Goal: Task Accomplishment & Management: Use online tool/utility

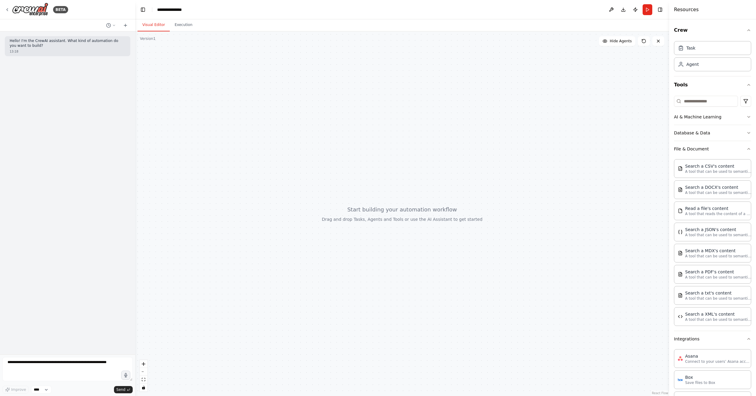
scroll to position [282, 0]
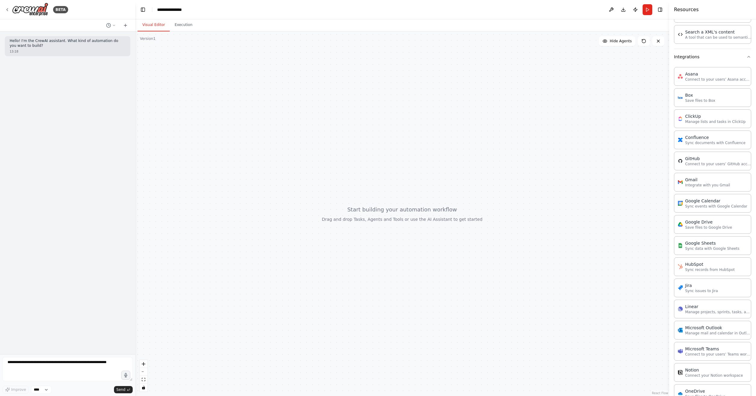
click at [261, 136] on div at bounding box center [402, 213] width 534 height 364
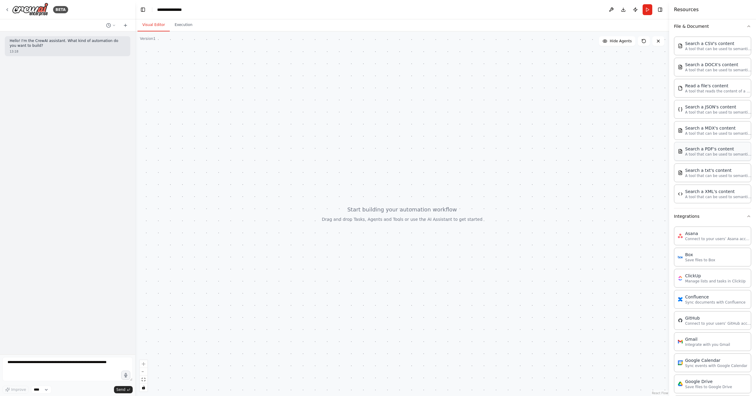
scroll to position [0, 0]
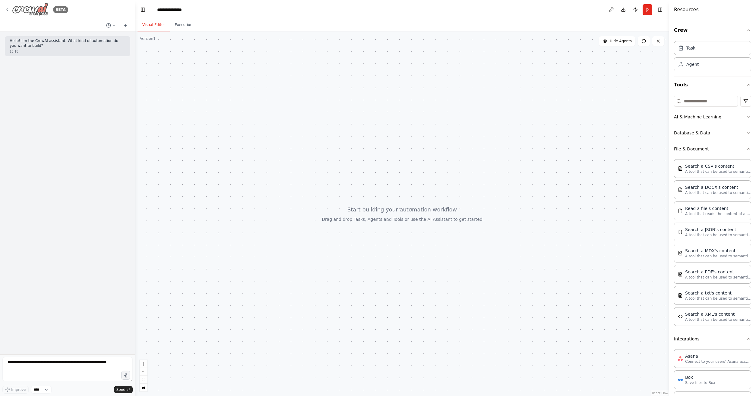
click at [6, 8] on icon at bounding box center [7, 9] width 5 height 5
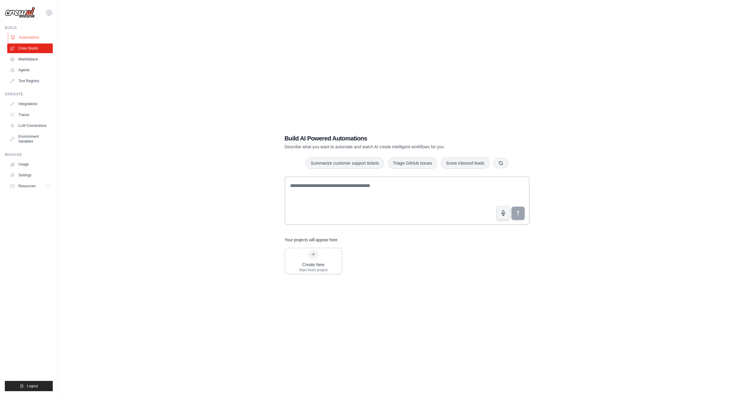
click at [26, 34] on link "Automations" at bounding box center [31, 38] width 46 height 10
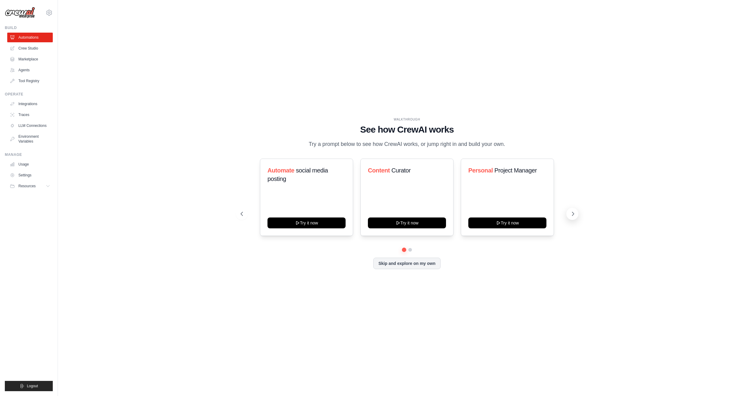
click at [572, 217] on icon at bounding box center [573, 214] width 6 height 6
click at [154, 140] on div "WALKTHROUGH See how CrewAI works Try a prompt below to see how CrewAI works, or…" at bounding box center [407, 197] width 679 height 383
click at [32, 175] on link "Settings" at bounding box center [31, 175] width 46 height 10
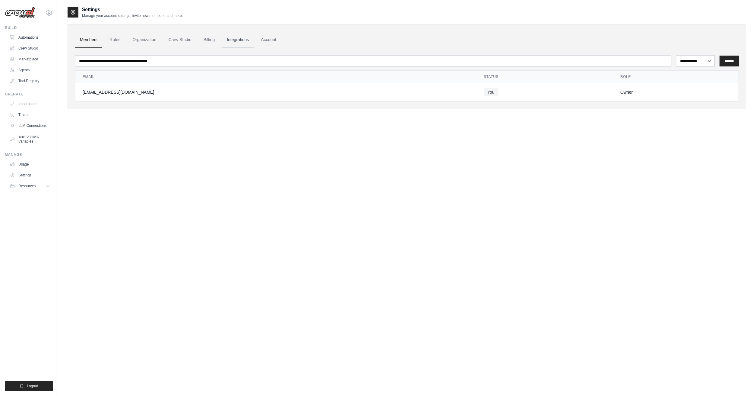
click at [246, 40] on link "Integrations" at bounding box center [238, 40] width 32 height 16
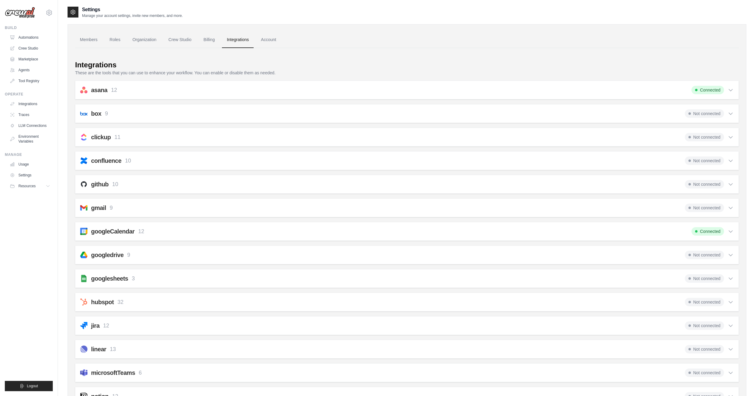
click at [101, 211] on h2 "gmail" at bounding box center [98, 207] width 15 height 8
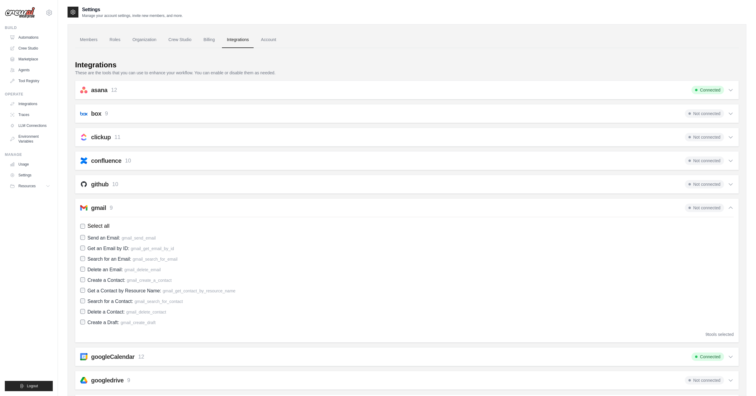
click at [104, 208] on h2 "gmail" at bounding box center [98, 207] width 15 height 8
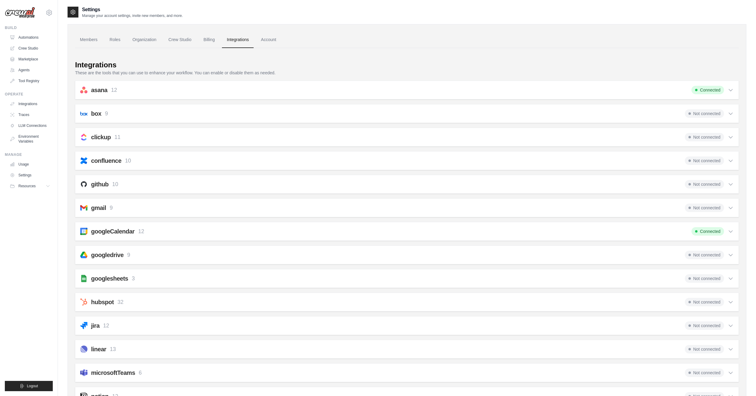
click at [102, 207] on h2 "gmail" at bounding box center [98, 207] width 15 height 8
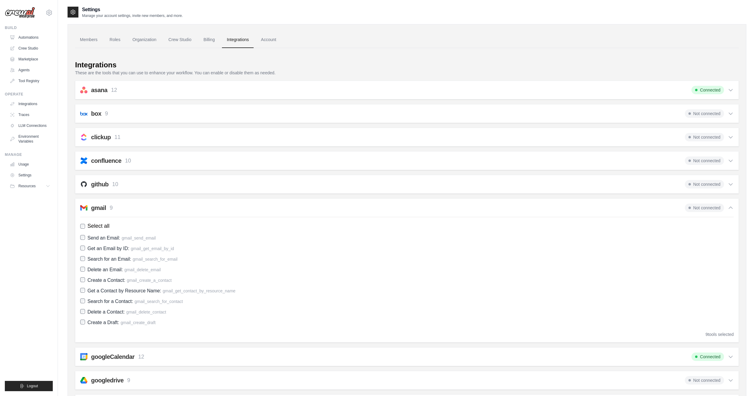
click at [102, 207] on h2 "gmail" at bounding box center [98, 207] width 15 height 8
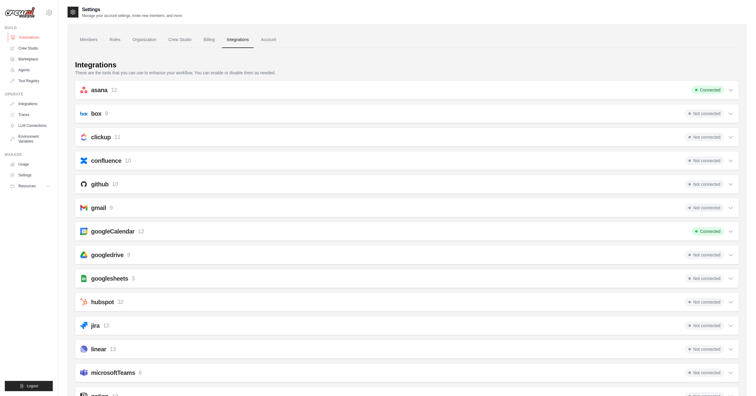
click at [37, 35] on link "Automations" at bounding box center [31, 38] width 46 height 10
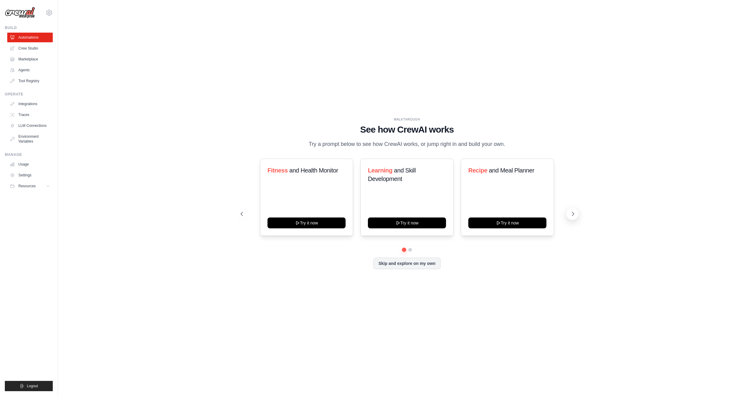
click at [571, 217] on icon at bounding box center [573, 214] width 6 height 6
click at [571, 220] on button at bounding box center [573, 214] width 12 height 12
click at [397, 224] on icon at bounding box center [398, 222] width 3 height 3
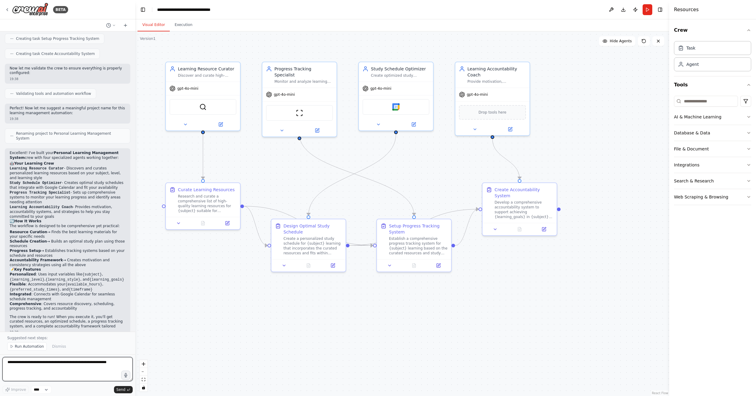
scroll to position [307, 0]
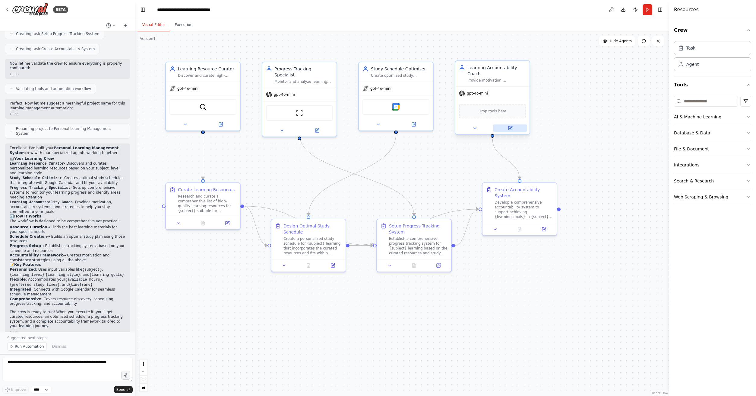
click at [512, 128] on icon at bounding box center [511, 128] width 4 height 4
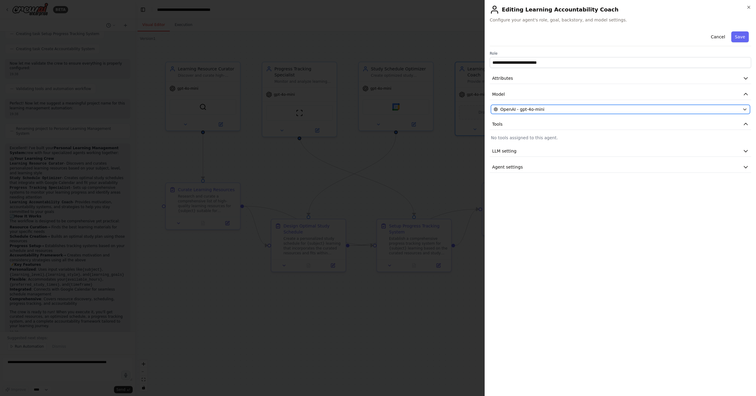
click at [593, 107] on div "OpenAI - gpt-4o-mini" at bounding box center [617, 109] width 246 height 6
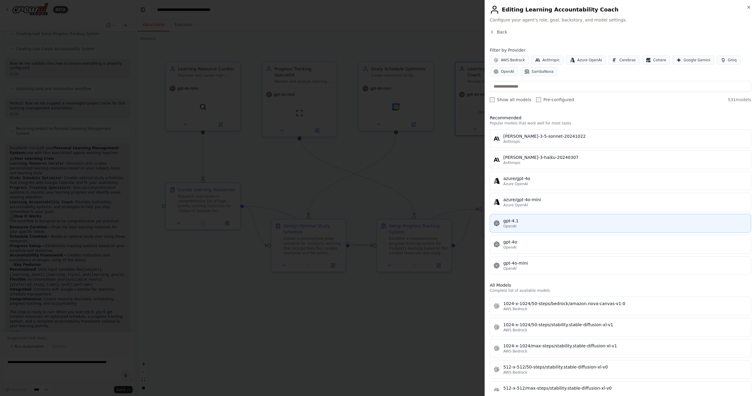
click at [525, 225] on div "OpenAI" at bounding box center [626, 226] width 244 height 5
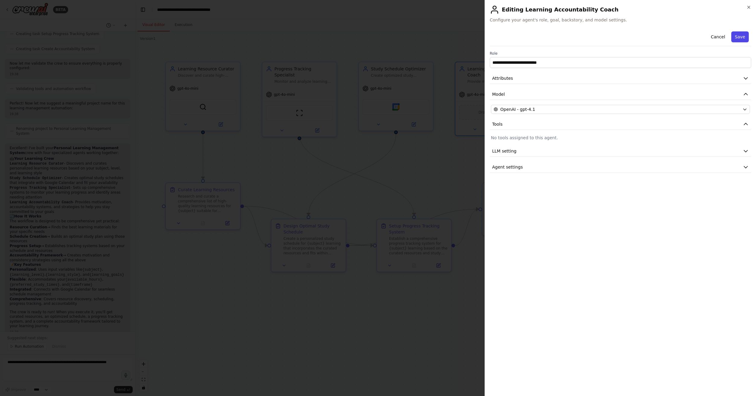
click at [741, 38] on button "Save" at bounding box center [740, 36] width 17 height 11
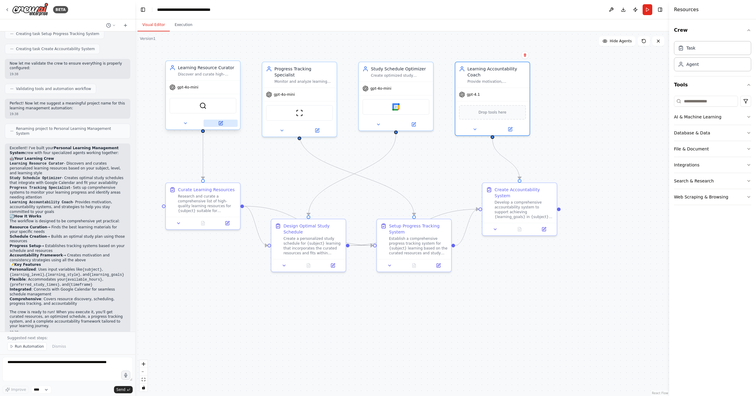
click at [224, 126] on button at bounding box center [221, 122] width 34 height 7
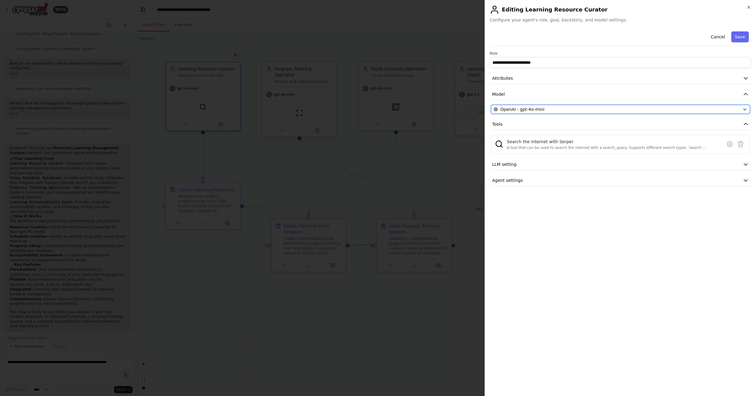
click at [522, 107] on span "OpenAI - gpt-4o-mini" at bounding box center [523, 109] width 44 height 6
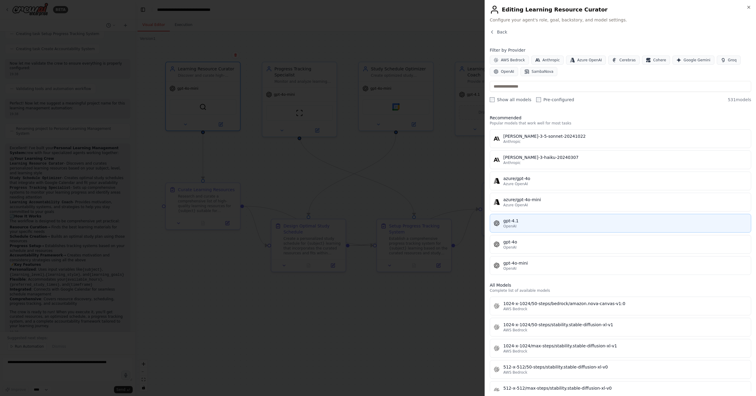
click at [510, 226] on span "OpenAI" at bounding box center [510, 226] width 13 height 5
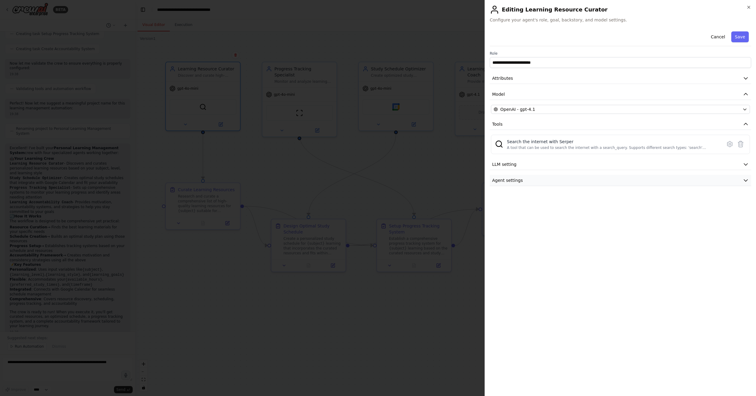
click at [749, 181] on icon "button" at bounding box center [746, 180] width 6 height 6
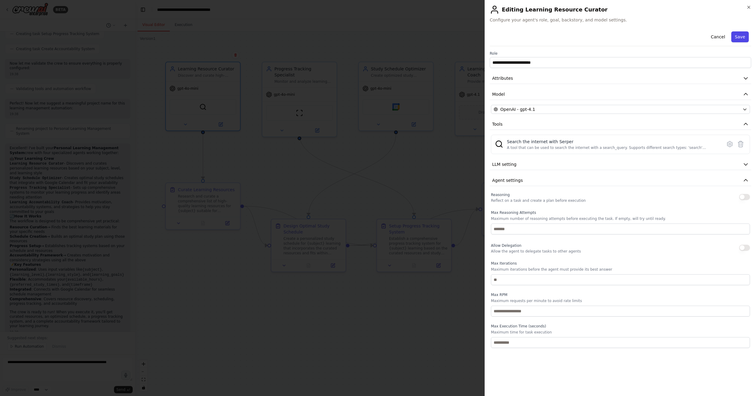
click at [742, 38] on button "Save" at bounding box center [740, 36] width 17 height 11
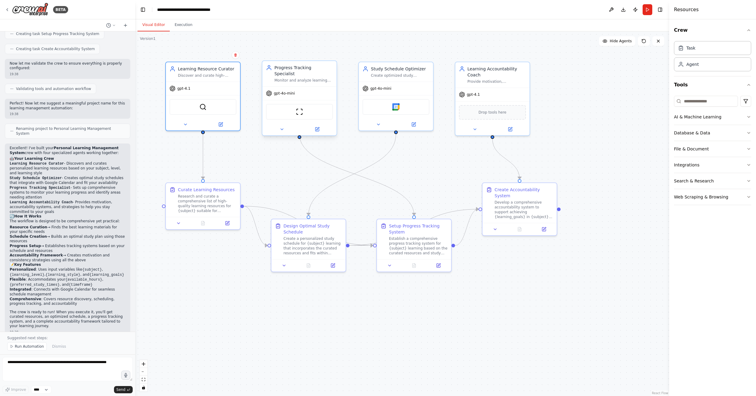
click at [300, 89] on div "gpt-4o-mini" at bounding box center [299, 93] width 74 height 13
click at [316, 127] on icon at bounding box center [318, 129] width 4 height 4
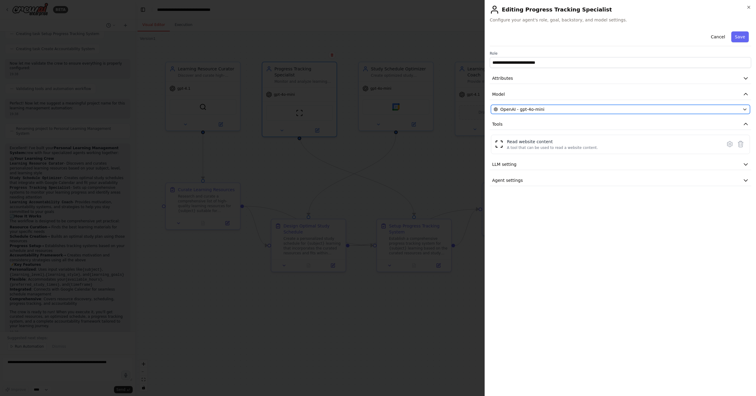
click at [559, 110] on div "OpenAI - gpt-4o-mini" at bounding box center [617, 109] width 246 height 6
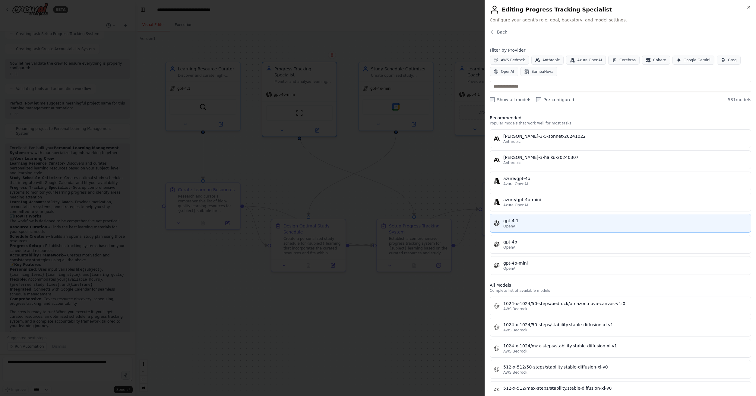
click at [527, 227] on div "OpenAI" at bounding box center [626, 226] width 244 height 5
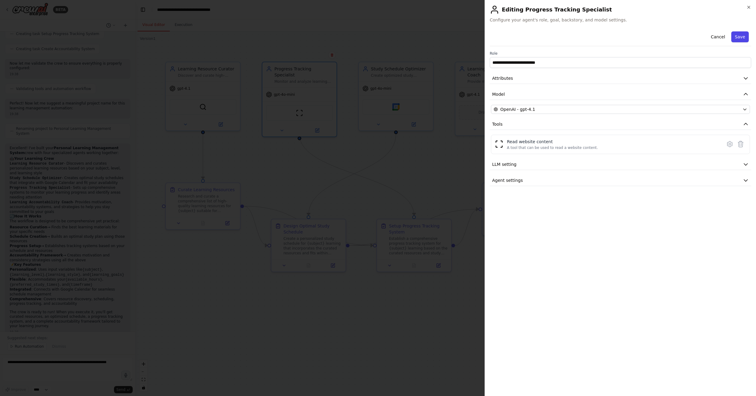
click at [742, 41] on button "Save" at bounding box center [740, 36] width 17 height 11
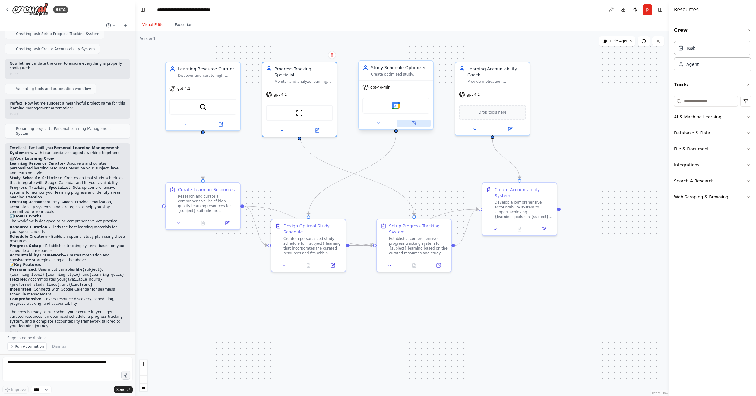
click at [428, 126] on button at bounding box center [414, 122] width 34 height 7
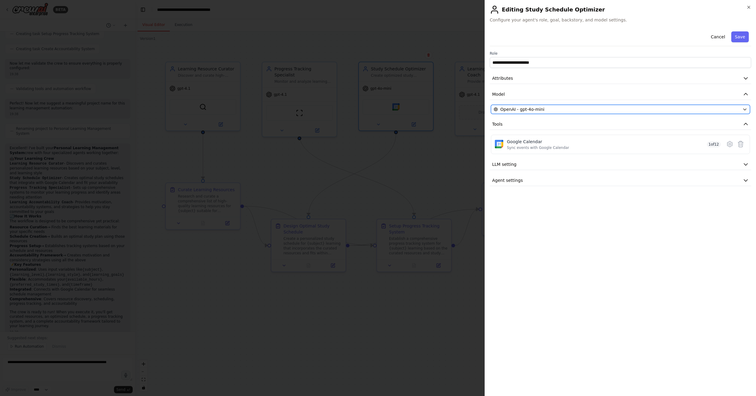
click at [534, 111] on span "OpenAI - gpt-4o-mini" at bounding box center [523, 109] width 44 height 6
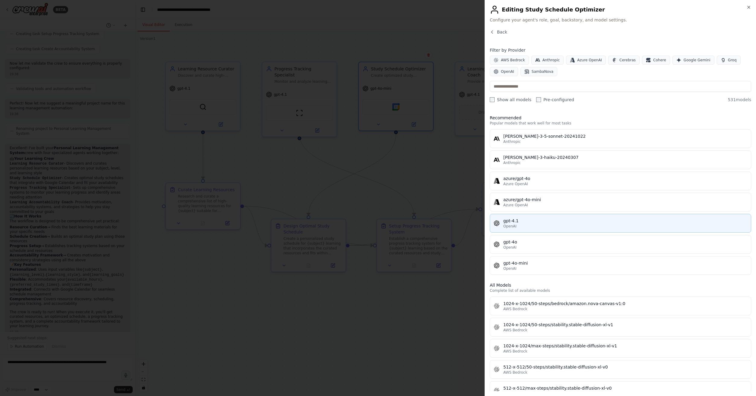
click at [521, 221] on div "gpt-4.1" at bounding box center [626, 221] width 244 height 6
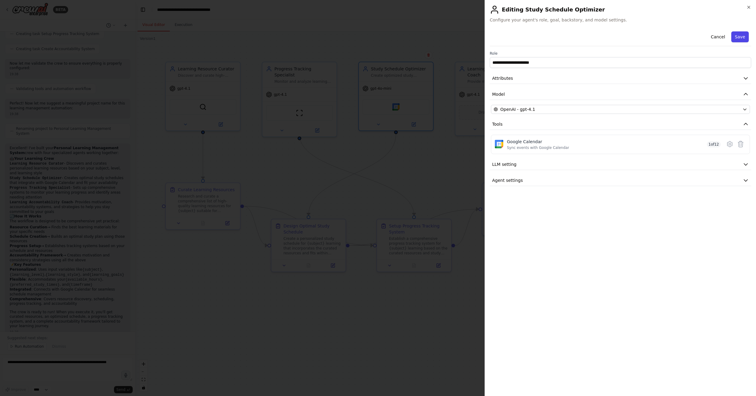
click at [740, 37] on button "Save" at bounding box center [740, 36] width 17 height 11
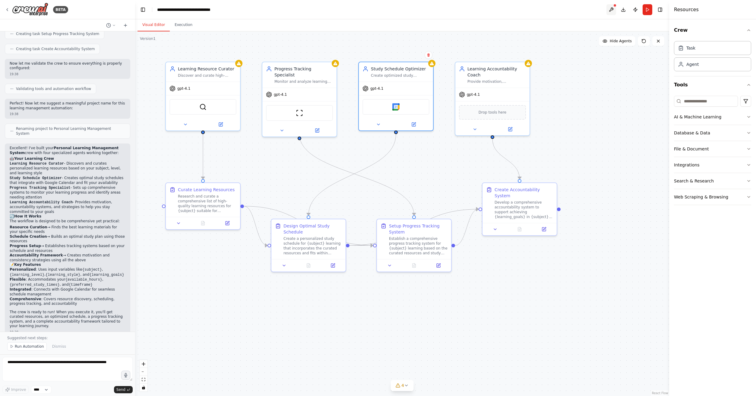
click at [612, 10] on button at bounding box center [612, 9] width 10 height 11
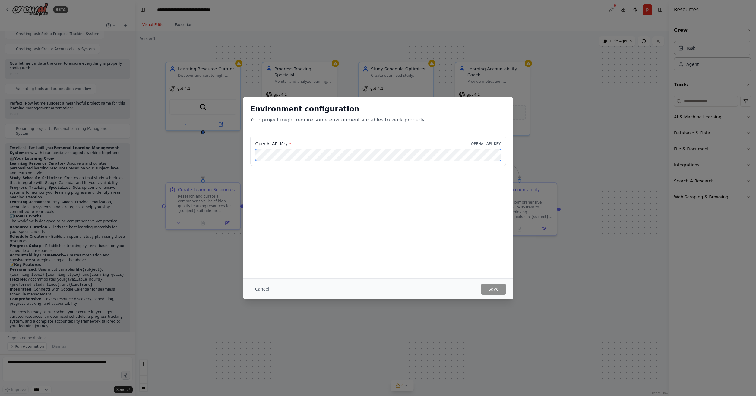
scroll to position [0, 23]
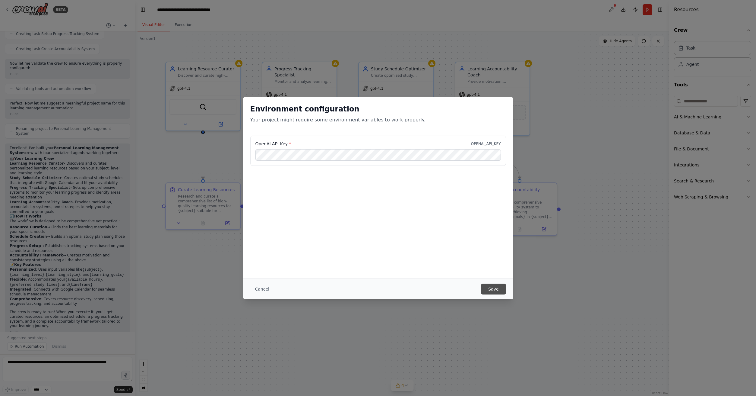
click at [496, 288] on button "Save" at bounding box center [493, 288] width 25 height 11
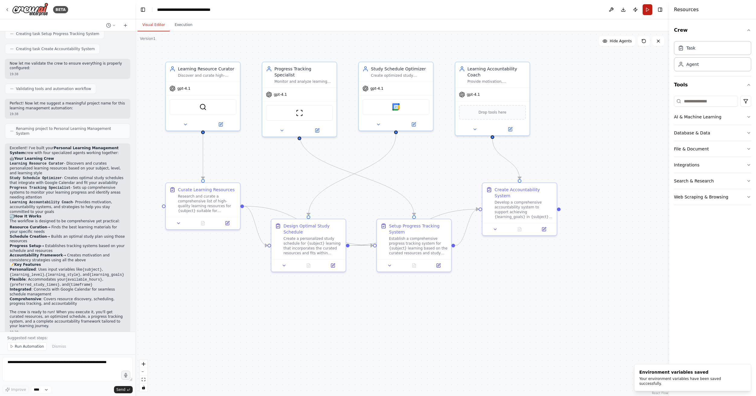
click at [648, 11] on button "Run" at bounding box center [648, 9] width 10 height 11
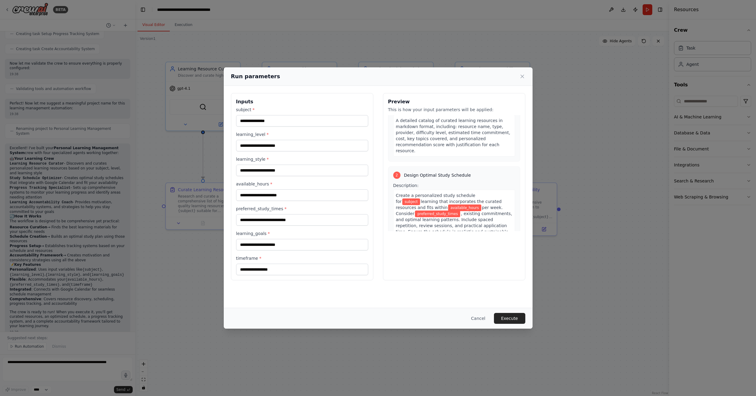
scroll to position [0, 0]
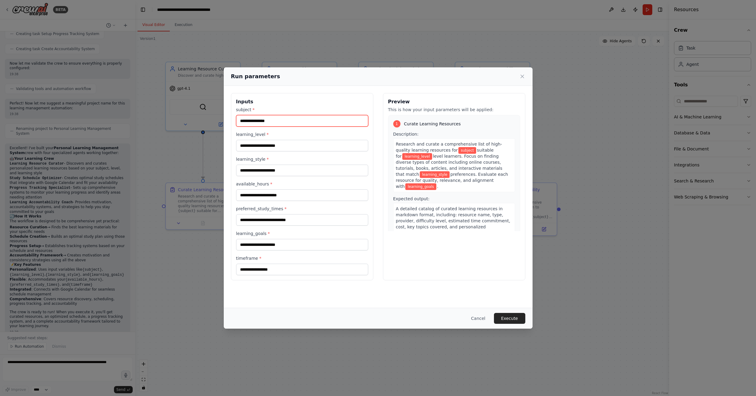
click at [281, 121] on input "subject *" at bounding box center [302, 120] width 132 height 11
type input "*"
click at [283, 119] on input "**********" at bounding box center [302, 120] width 132 height 11
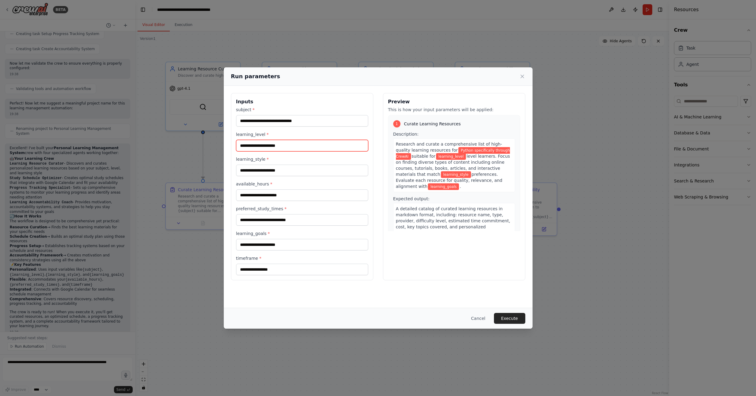
click at [279, 150] on input "learning_level *" at bounding box center [302, 145] width 132 height 11
click at [279, 121] on input "**********" at bounding box center [302, 120] width 132 height 11
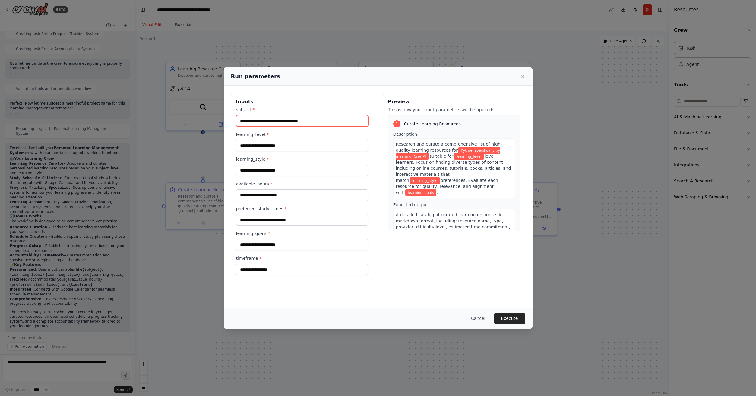
type input "**********"
click at [300, 149] on input "learning_level *" at bounding box center [302, 145] width 132 height 11
type input "**********"
click at [279, 169] on input "learning_style *" at bounding box center [302, 169] width 132 height 11
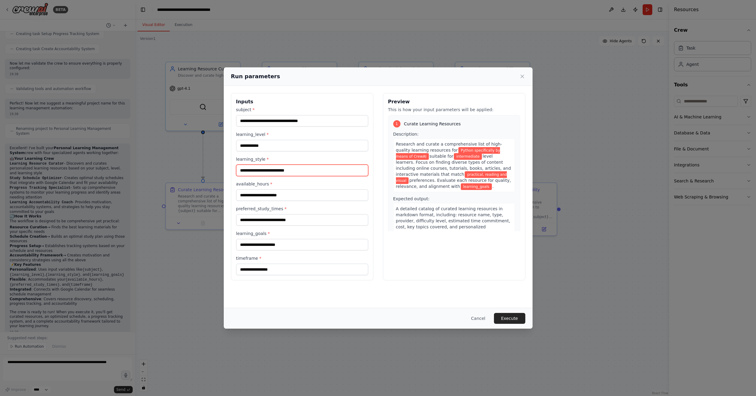
type input "**********"
click at [324, 196] on input "available_hours *" at bounding box center [302, 194] width 132 height 11
type input "*"
type input "**********"
click at [306, 221] on input "preferred_study_times *" at bounding box center [302, 219] width 132 height 11
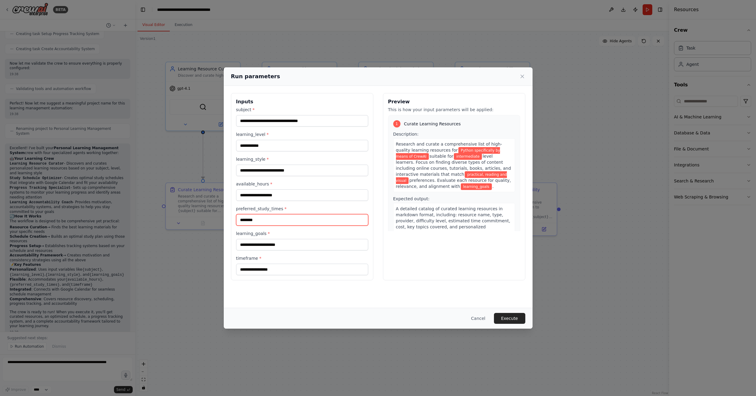
type input "********"
click at [302, 243] on input "learning_goals *" at bounding box center [302, 244] width 132 height 11
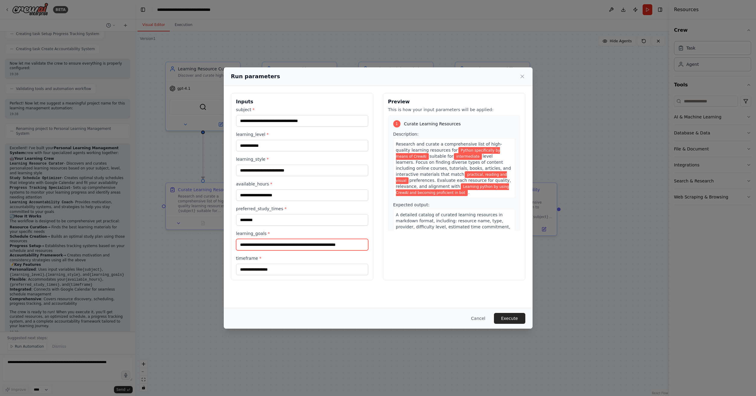
scroll to position [0, 6]
type input "**********"
click at [287, 267] on input "timeframe *" at bounding box center [302, 268] width 132 height 11
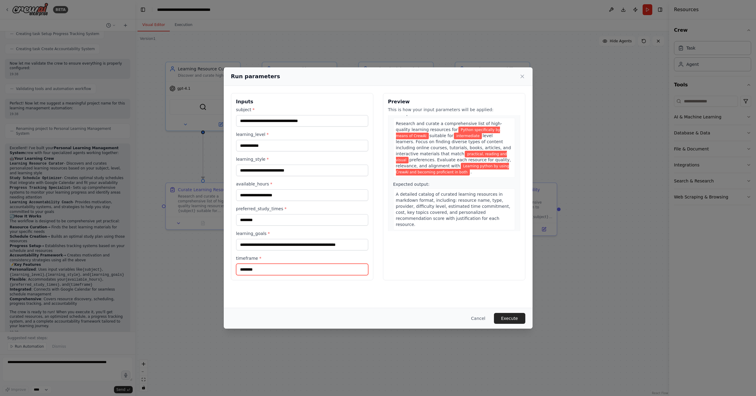
scroll to position [0, 0]
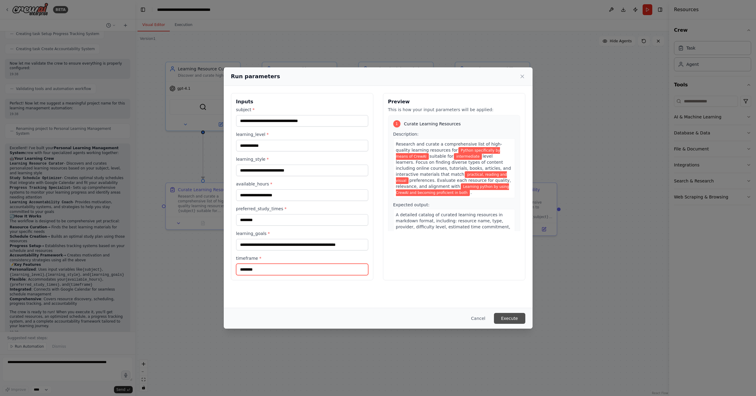
type input "********"
click at [517, 320] on button "Execute" at bounding box center [509, 318] width 31 height 11
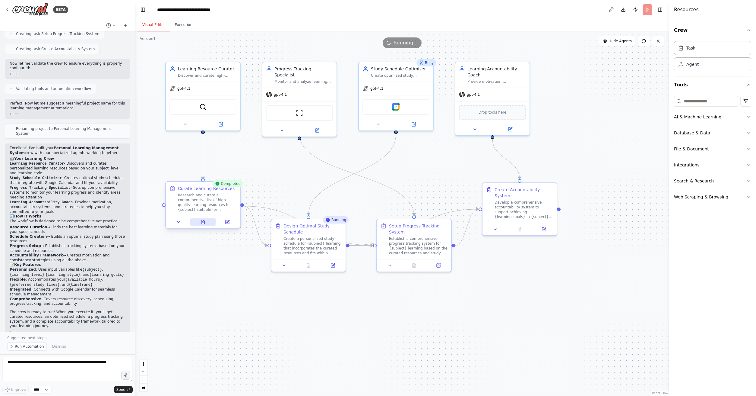
click at [205, 224] on button at bounding box center [203, 221] width 26 height 7
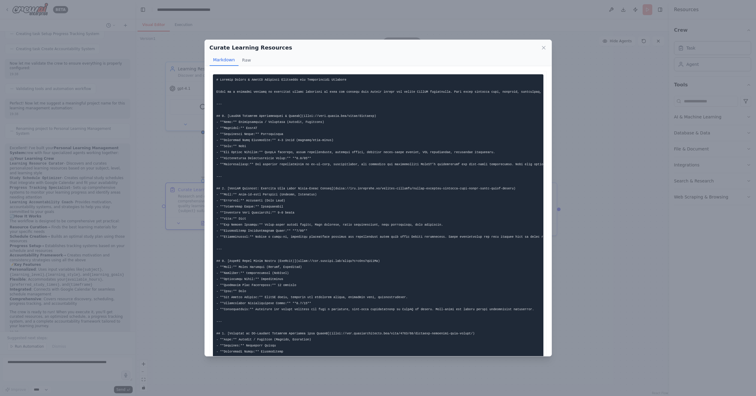
click at [633, 297] on div "Curate Learning Resources Markdown Raw ... Show more Not valid JSON" at bounding box center [378, 198] width 756 height 396
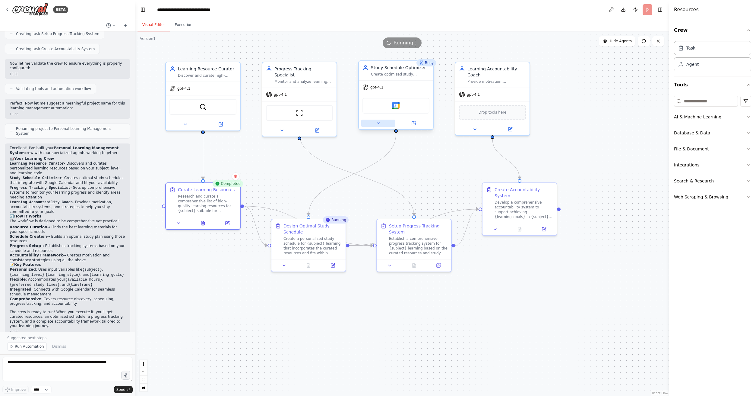
click at [378, 124] on icon at bounding box center [378, 123] width 5 height 5
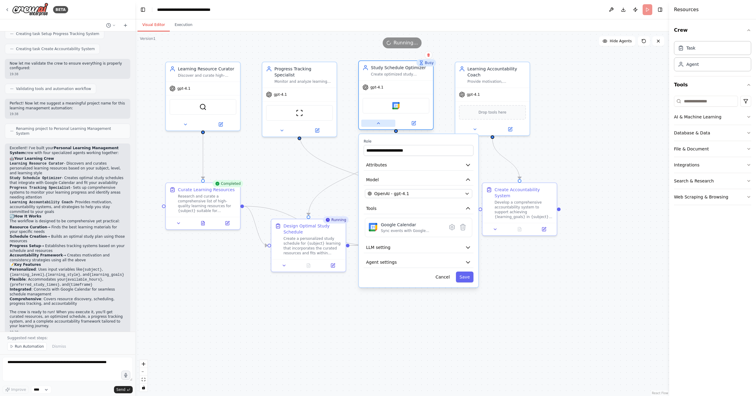
click at [378, 124] on icon at bounding box center [378, 123] width 5 height 5
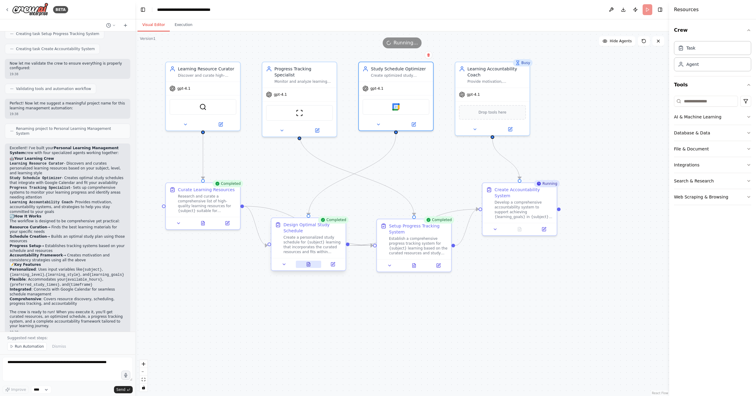
click at [315, 268] on div at bounding box center [309, 264] width 74 height 12
click at [309, 265] on icon at bounding box center [309, 265] width 2 height 0
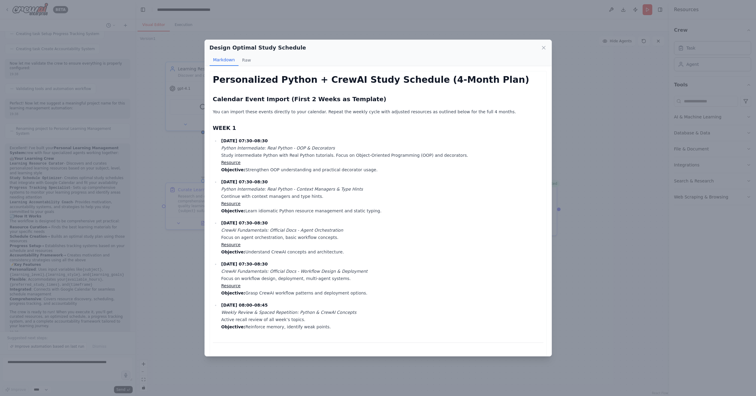
click at [608, 320] on div "Design Optimal Study Schedule Markdown Raw Personalized Python + CrewAI Study S…" at bounding box center [378, 198] width 756 height 396
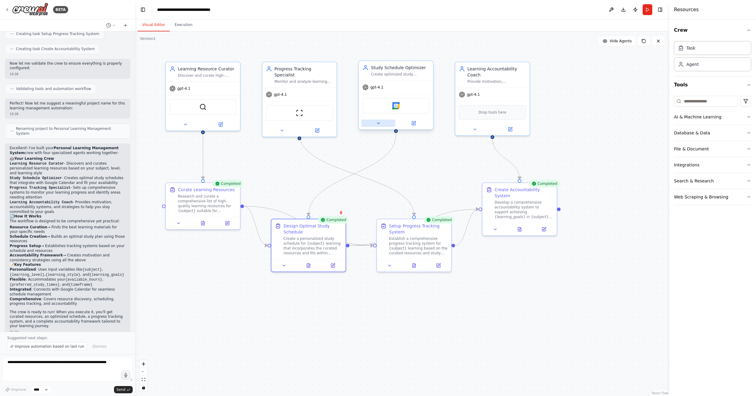
click at [381, 126] on button at bounding box center [378, 122] width 34 height 7
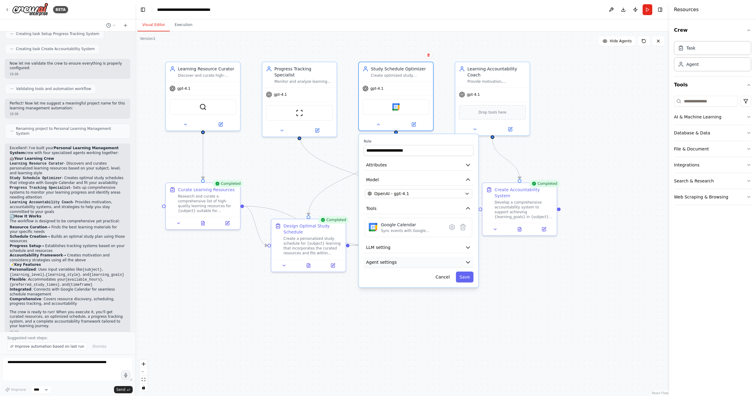
click at [467, 264] on icon "button" at bounding box center [468, 262] width 6 height 6
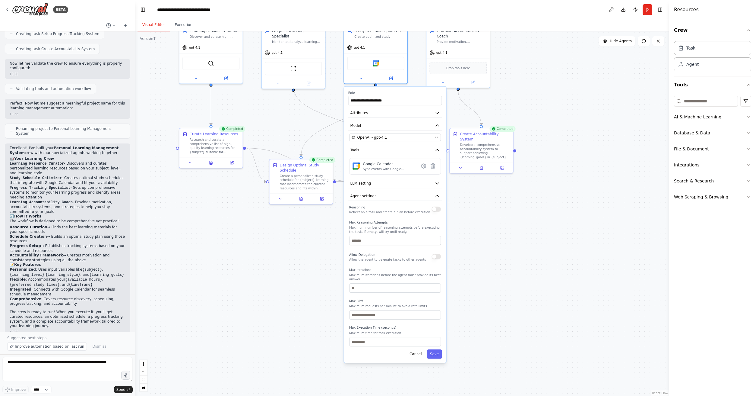
drag, startPoint x: 521, startPoint y: 342, endPoint x: 497, endPoint y: 271, distance: 74.6
click at [497, 271] on div ".deletable-edge-delete-btn { width: 20px; height: 20px; border: 0px solid #ffff…" at bounding box center [402, 213] width 534 height 364
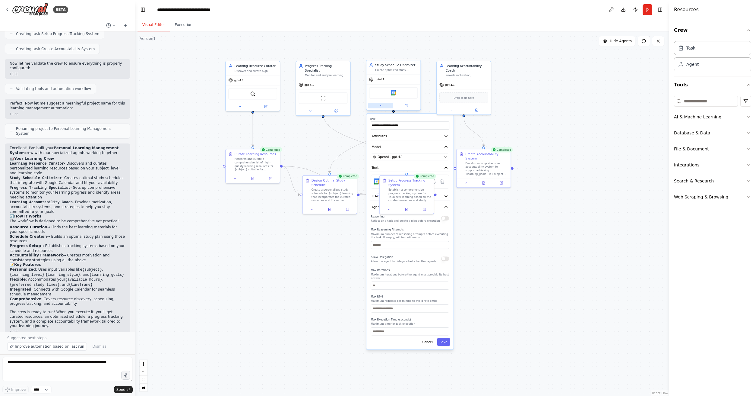
click at [381, 107] on button at bounding box center [380, 105] width 25 height 5
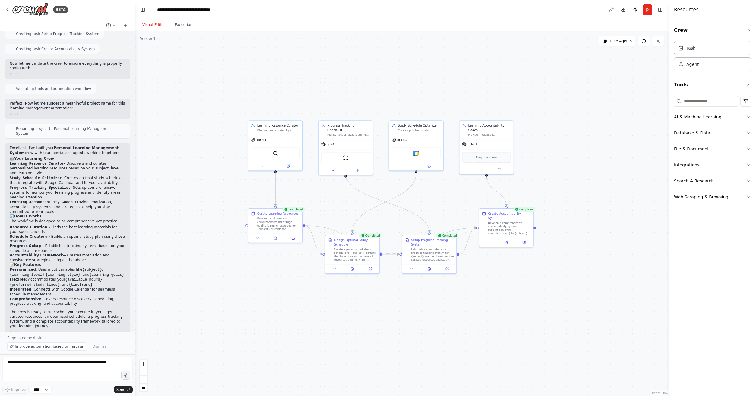
drag, startPoint x: 548, startPoint y: 87, endPoint x: 571, endPoint y: 146, distance: 63.6
click at [571, 146] on div ".deletable-edge-delete-btn { width: 20px; height: 20px; border: 0px solid #ffff…" at bounding box center [402, 213] width 534 height 364
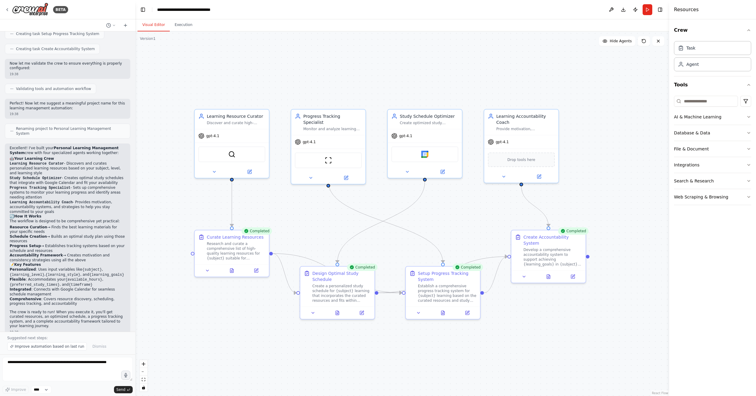
drag, startPoint x: 365, startPoint y: 109, endPoint x: 376, endPoint y: 94, distance: 18.4
click at [376, 94] on div ".deletable-edge-delete-btn { width: 20px; height: 20px; border: 0px solid #ffff…" at bounding box center [402, 213] width 534 height 364
click at [184, 27] on button "Execution" at bounding box center [183, 25] width 27 height 13
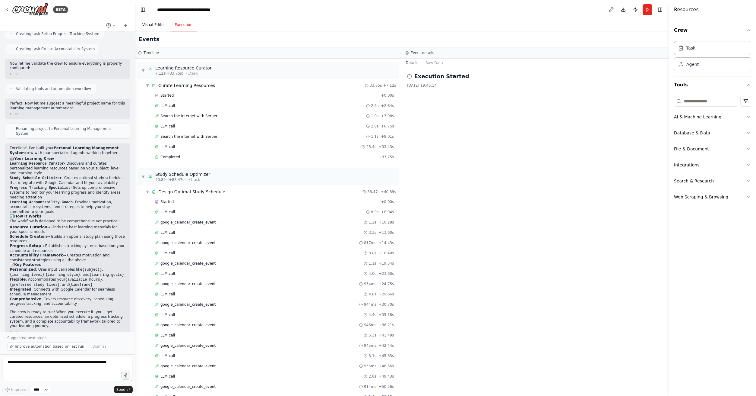
click at [156, 28] on button "Visual Editor" at bounding box center [154, 25] width 32 height 13
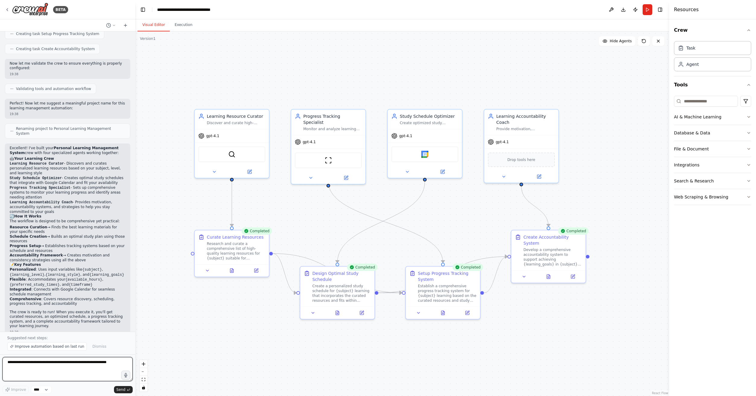
click at [36, 370] on textarea at bounding box center [67, 369] width 130 height 24
type textarea "**********"
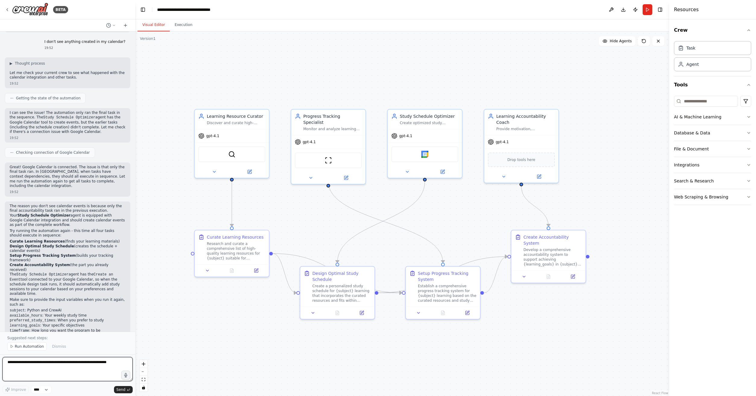
scroll to position [616, 0]
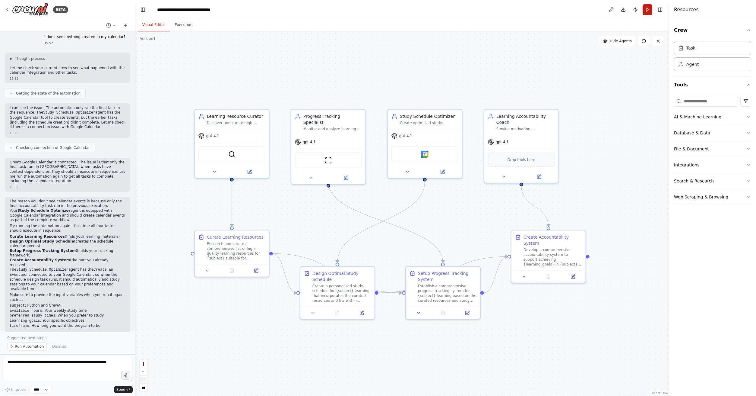
click at [646, 9] on button "Run" at bounding box center [648, 9] width 10 height 11
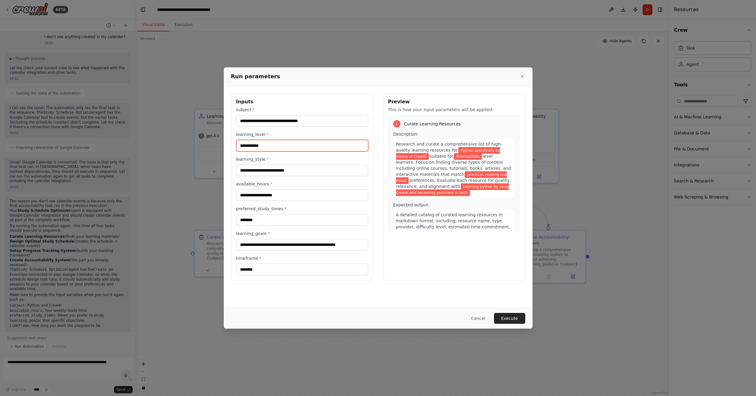
drag, startPoint x: 269, startPoint y: 146, endPoint x: 205, endPoint y: 147, distance: 63.7
click at [236, 147] on input "**********" at bounding box center [302, 145] width 132 height 11
type input "********"
click at [515, 319] on button "Execute" at bounding box center [509, 318] width 31 height 11
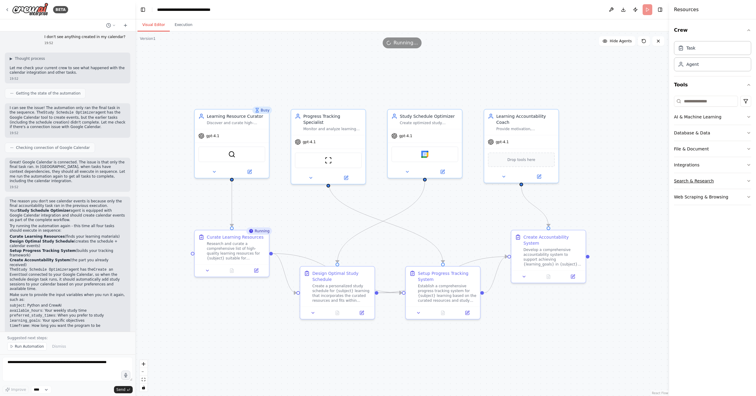
click at [738, 178] on button "Search & Research" at bounding box center [712, 181] width 77 height 16
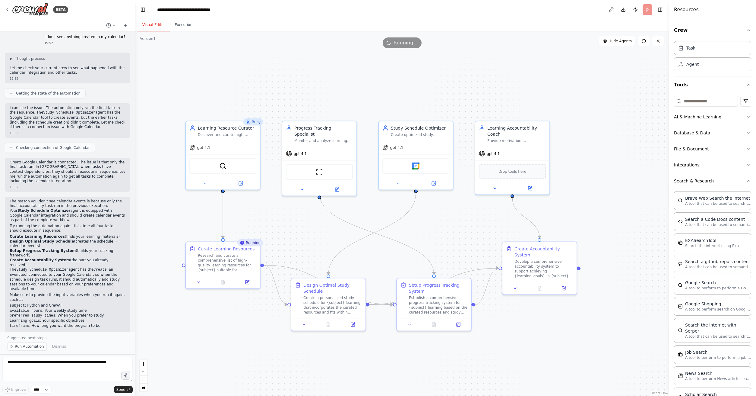
drag, startPoint x: 611, startPoint y: 161, endPoint x: 599, endPoint y: 181, distance: 23.5
click at [599, 181] on div ".deletable-edge-delete-btn { width: 20px; height: 20px; border: 0px solid #ffff…" at bounding box center [402, 213] width 534 height 364
click at [679, 183] on button "Search & Research" at bounding box center [712, 181] width 77 height 16
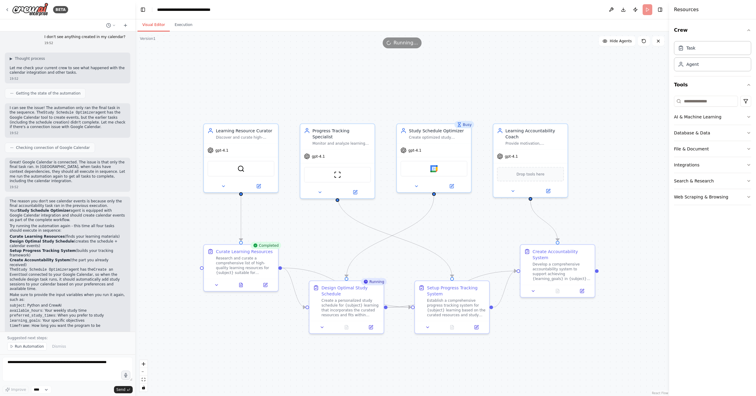
drag, startPoint x: 529, startPoint y: 77, endPoint x: 547, endPoint y: 80, distance: 18.3
click at [547, 80] on div ".deletable-edge-delete-btn { width: 20px; height: 20px; border: 0px solid #ffff…" at bounding box center [402, 213] width 534 height 364
click at [239, 284] on icon at bounding box center [241, 283] width 5 height 5
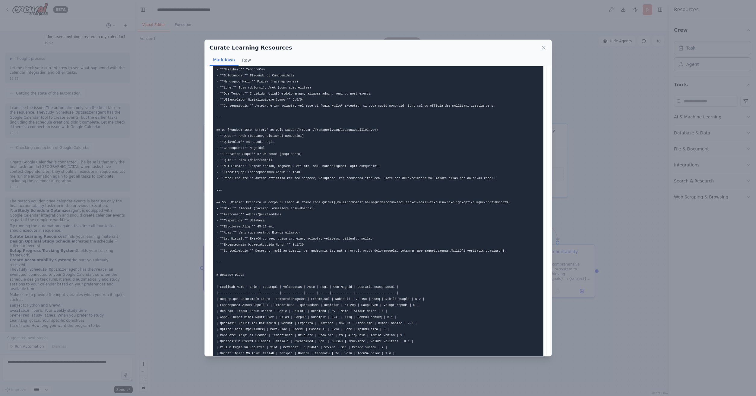
scroll to position [558, 0]
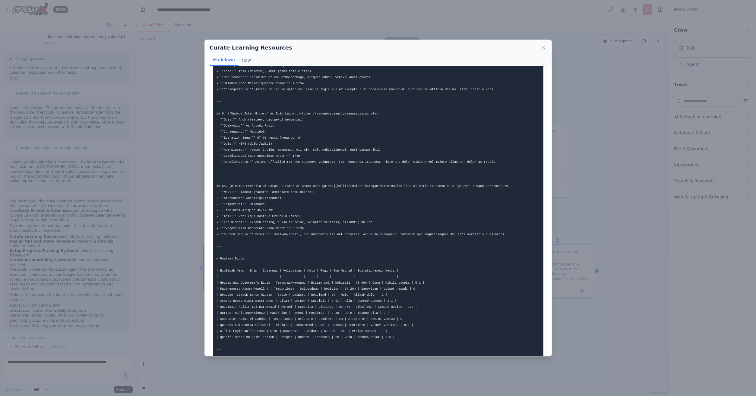
click at [589, 114] on div "Curate Learning Resources Markdown Raw ... Show more Not valid JSON" at bounding box center [378, 198] width 756 height 396
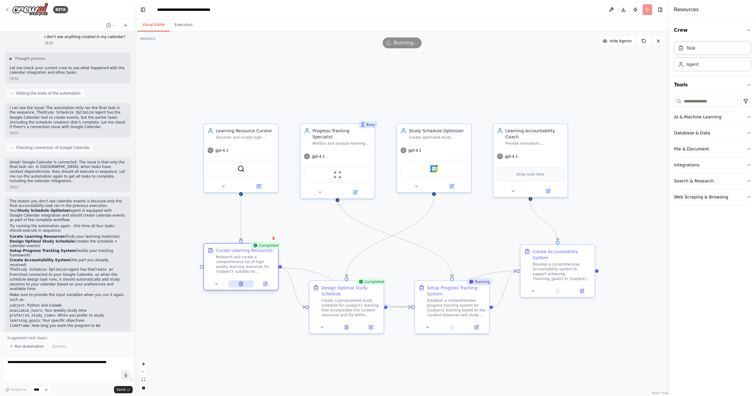
click at [240, 283] on icon at bounding box center [241, 283] width 3 height 4
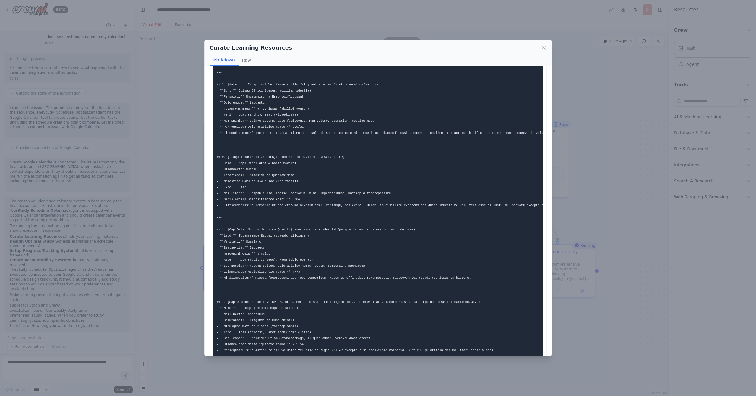
scroll to position [319, 0]
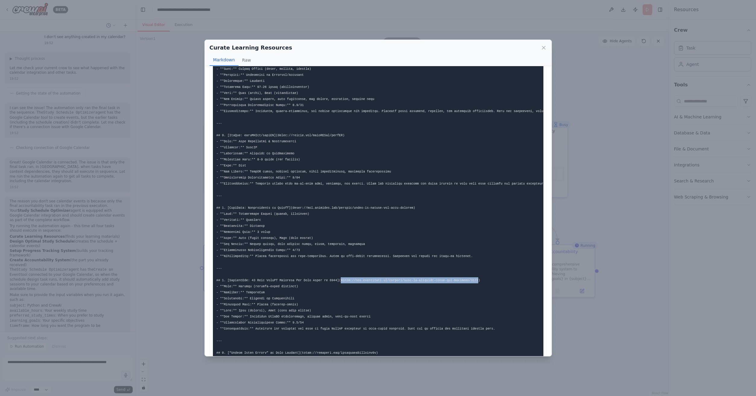
drag, startPoint x: 342, startPoint y: 281, endPoint x: 480, endPoint y: 278, distance: 138.2
click at [480, 278] on pre at bounding box center [378, 214] width 331 height 916
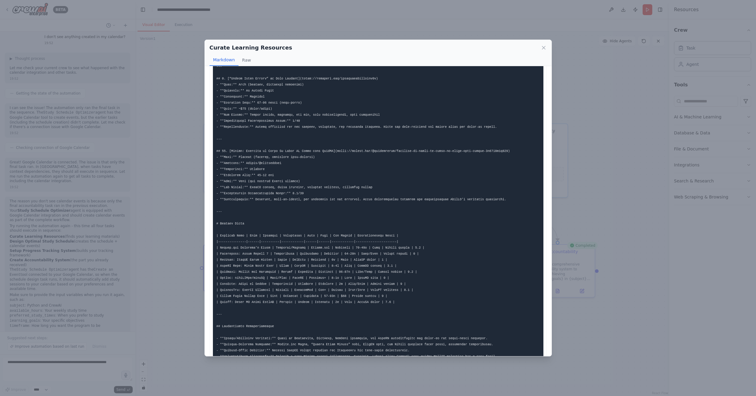
scroll to position [597, 0]
click at [626, 130] on div "Curate Learning Resources Markdown Raw ... Show more Not valid JSON" at bounding box center [378, 198] width 756 height 396
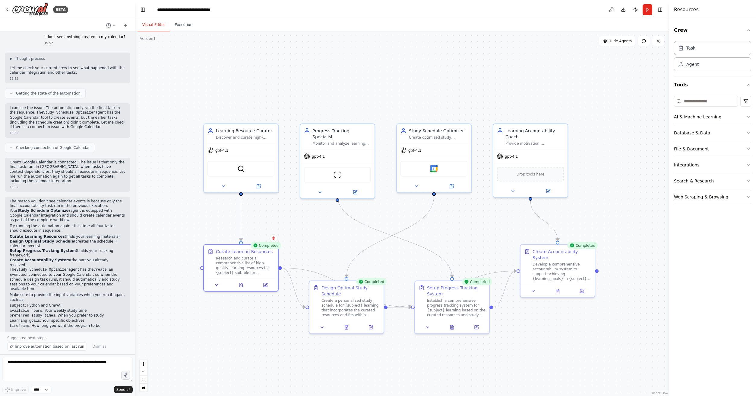
click at [348, 333] on div "Completed Design Optimal Study Schedule Create a personalized study schedule fo…" at bounding box center [346, 306] width 75 height 53
click at [349, 326] on button at bounding box center [347, 325] width 26 height 7
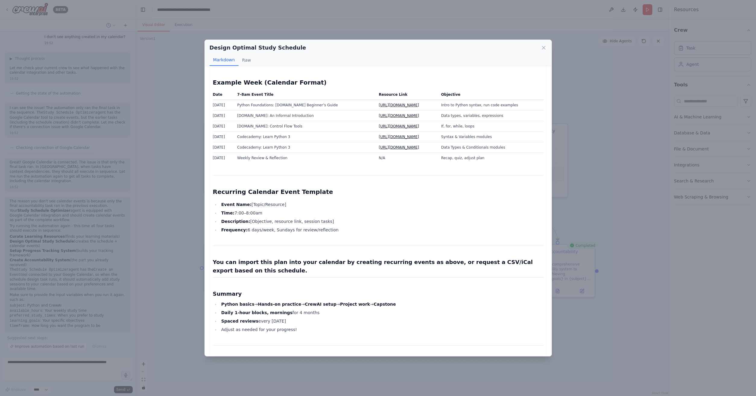
scroll to position [1019, 0]
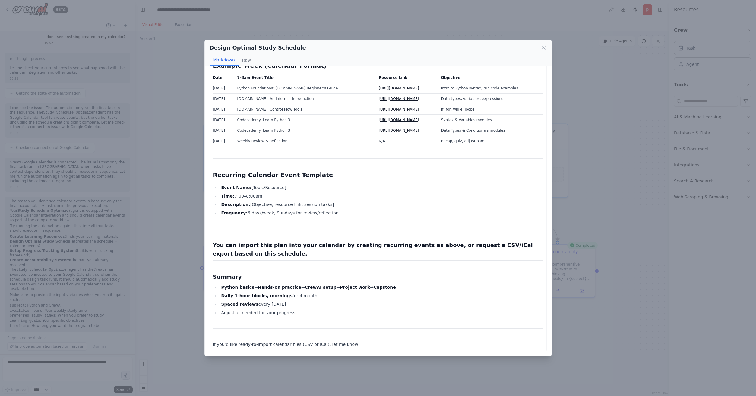
click at [606, 126] on div "Design Optimal Study Schedule Markdown Raw Personalized Python & CrewAI Study S…" at bounding box center [378, 198] width 756 height 396
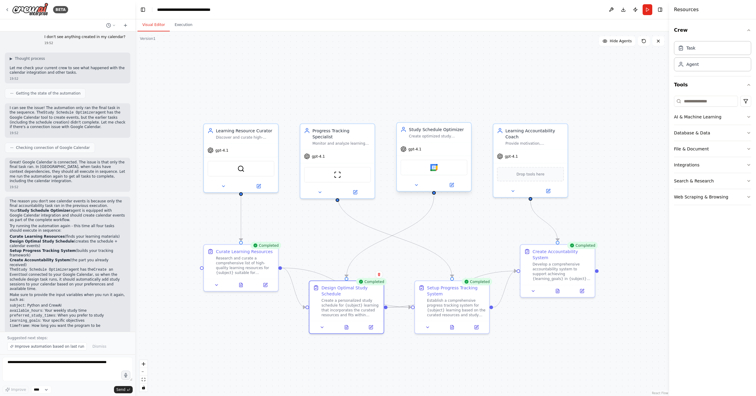
click at [406, 190] on div at bounding box center [434, 185] width 74 height 12
click at [416, 185] on icon at bounding box center [416, 184] width 2 height 1
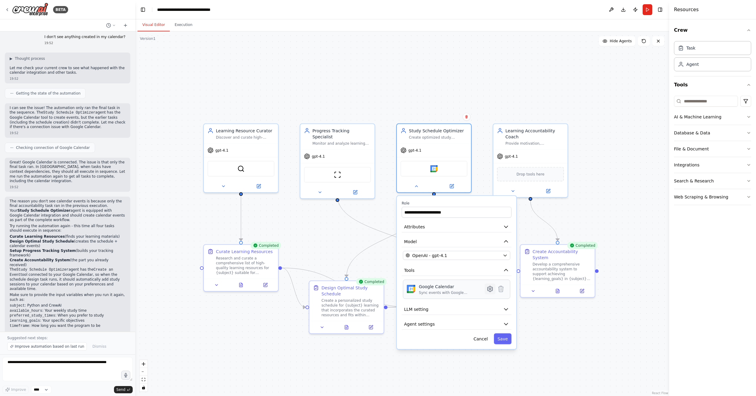
click at [492, 289] on icon at bounding box center [490, 288] width 5 height 5
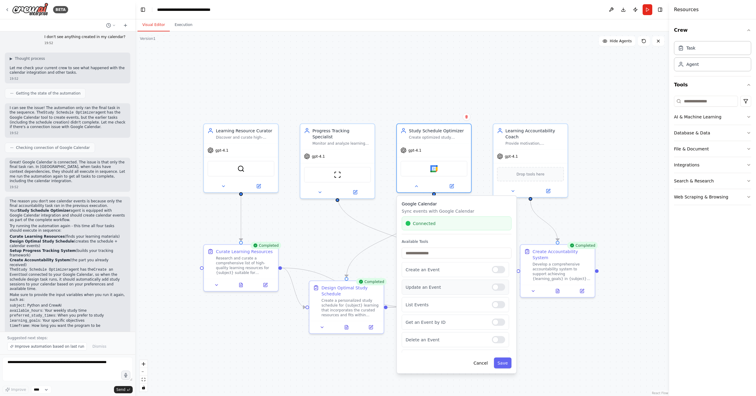
click at [498, 289] on div at bounding box center [498, 286] width 13 height 7
click at [499, 306] on div at bounding box center [498, 304] width 13 height 7
click at [498, 324] on div at bounding box center [498, 321] width 13 height 7
click at [498, 339] on div at bounding box center [498, 339] width 13 height 7
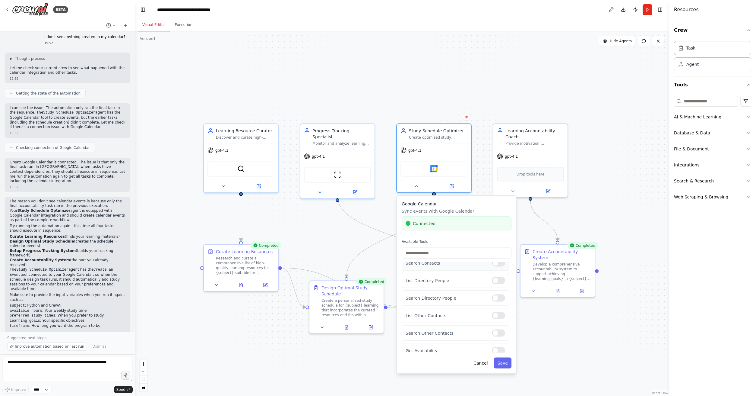
scroll to position [117, 0]
click at [499, 345] on div at bounding box center [498, 344] width 13 height 7
click at [509, 364] on button "Save" at bounding box center [502, 362] width 17 height 11
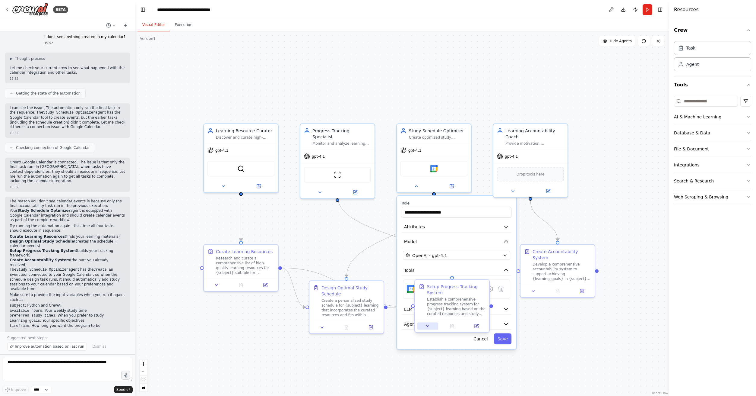
click at [432, 327] on button at bounding box center [428, 325] width 21 height 7
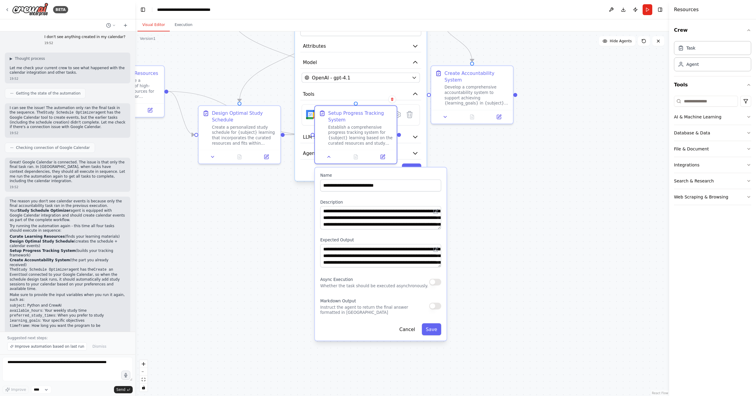
drag, startPoint x: 568, startPoint y: 336, endPoint x: 589, endPoint y: 180, distance: 158.0
click at [589, 180] on div ".deletable-edge-delete-btn { width: 20px; height: 20px; border: 0px solid #ffff…" at bounding box center [402, 213] width 534 height 364
click at [436, 331] on button "Save" at bounding box center [431, 329] width 19 height 12
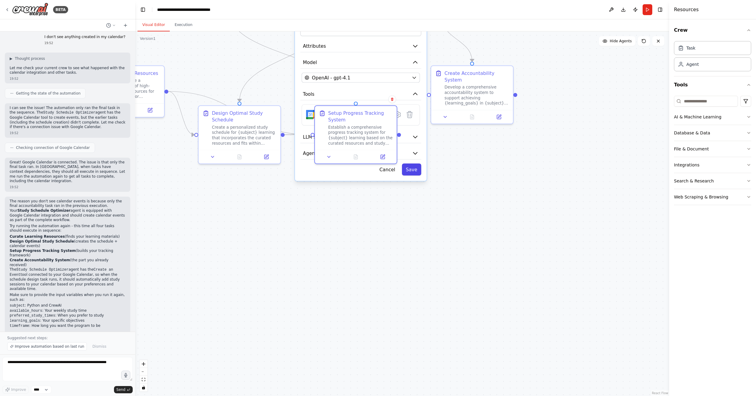
click at [415, 172] on button "Save" at bounding box center [411, 169] width 19 height 12
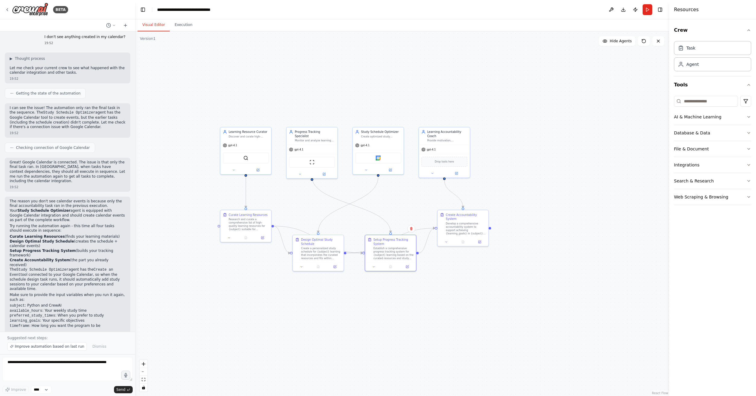
drag, startPoint x: 459, startPoint y: 267, endPoint x: 473, endPoint y: 326, distance: 60.9
click at [473, 326] on div ".deletable-edge-delete-btn { width: 20px; height: 20px; border: 0px solid #ffff…" at bounding box center [402, 213] width 534 height 364
click at [647, 41] on button at bounding box center [644, 41] width 12 height 10
click at [638, 11] on button "Publish" at bounding box center [636, 9] width 10 height 11
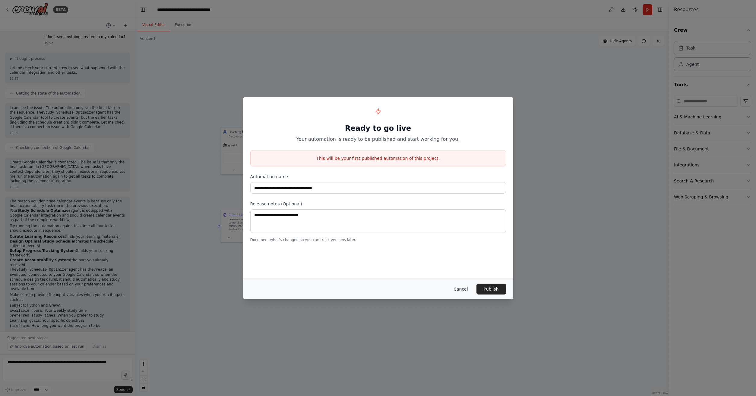
click at [463, 292] on button "Cancel" at bounding box center [461, 288] width 24 height 11
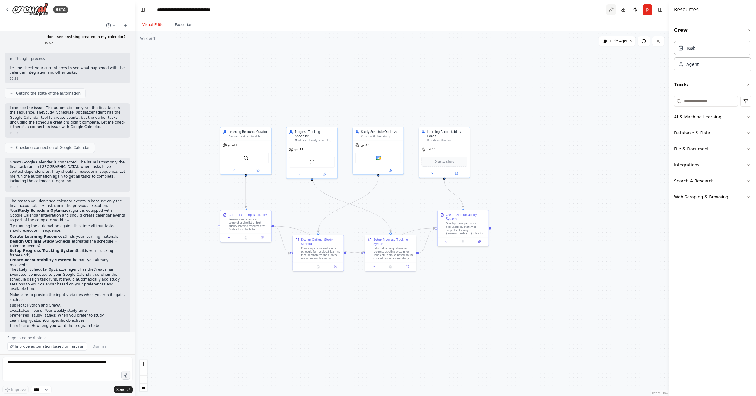
click at [612, 12] on button at bounding box center [612, 9] width 10 height 11
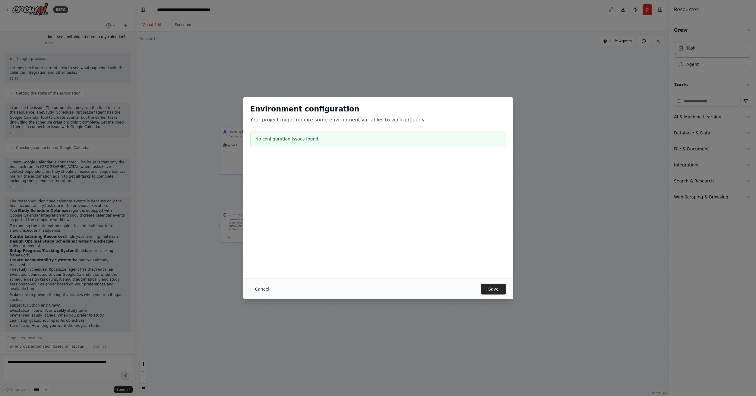
click at [267, 287] on button "Cancel" at bounding box center [262, 288] width 24 height 11
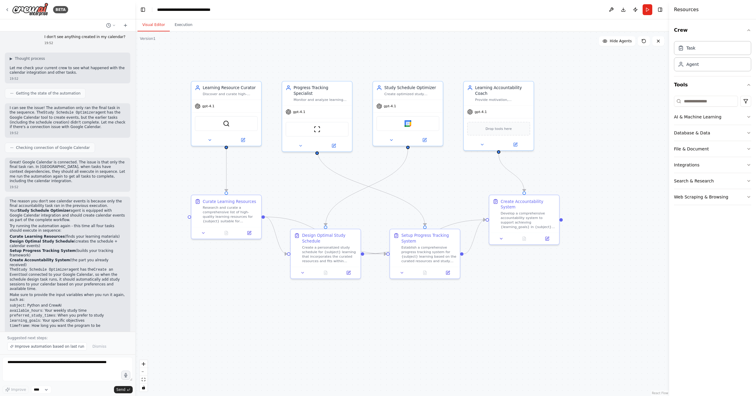
drag, startPoint x: 193, startPoint y: 302, endPoint x: 228, endPoint y: 313, distance: 37.5
click at [228, 313] on div ".deletable-edge-delete-btn { width: 20px; height: 20px; border: 0px solid #ffff…" at bounding box center [402, 213] width 534 height 364
click at [303, 142] on icon at bounding box center [300, 144] width 5 height 5
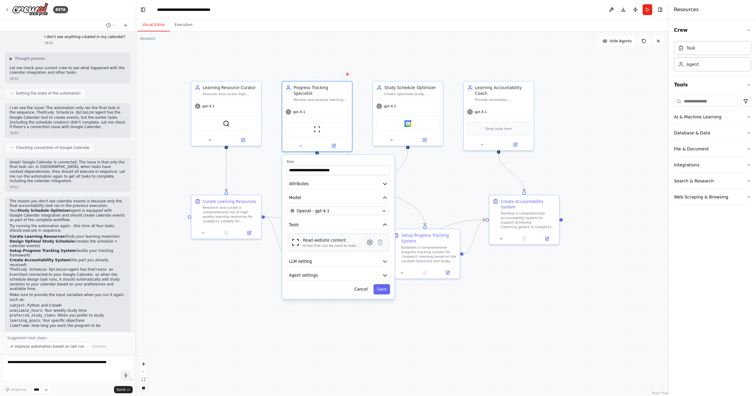
click at [370, 241] on icon at bounding box center [370, 242] width 2 height 2
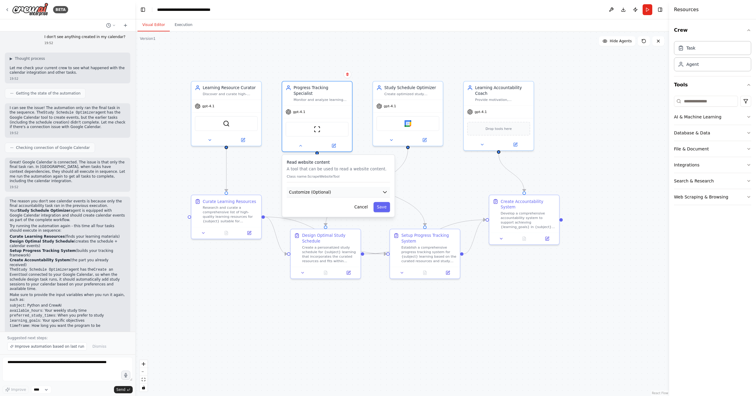
click at [377, 187] on button "Customize (Optional)" at bounding box center [338, 192] width 103 height 11
click at [437, 175] on div ".deletable-edge-delete-btn { width: 20px; height: 20px; border: 0px solid #ffff…" at bounding box center [402, 213] width 534 height 364
click at [368, 222] on button "Cancel" at bounding box center [361, 227] width 20 height 10
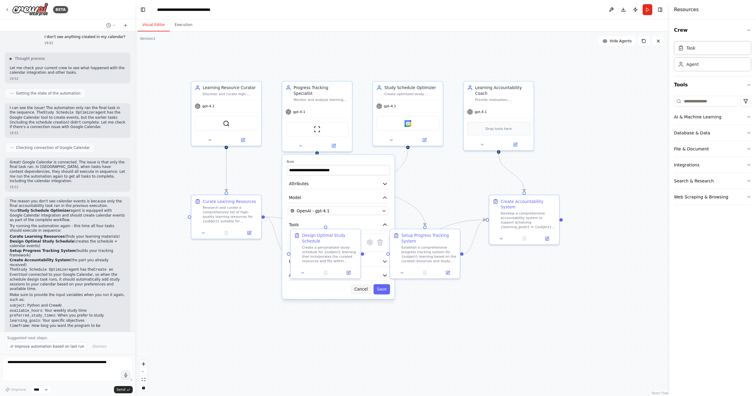
click at [365, 286] on button "Cancel" at bounding box center [361, 289] width 20 height 10
click at [211, 140] on icon at bounding box center [210, 138] width 5 height 5
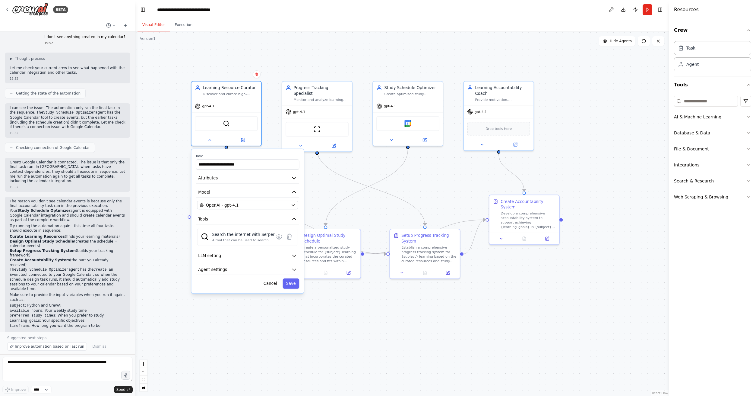
click at [447, 184] on div ".deletable-edge-delete-btn { width: 20px; height: 20px; border: 0px solid #ffff…" at bounding box center [402, 213] width 534 height 364
click at [411, 194] on div ".deletable-edge-delete-btn { width: 20px; height: 20px; border: 0px solid #ffff…" at bounding box center [402, 213] width 534 height 364
click at [272, 282] on button "Cancel" at bounding box center [270, 283] width 20 height 10
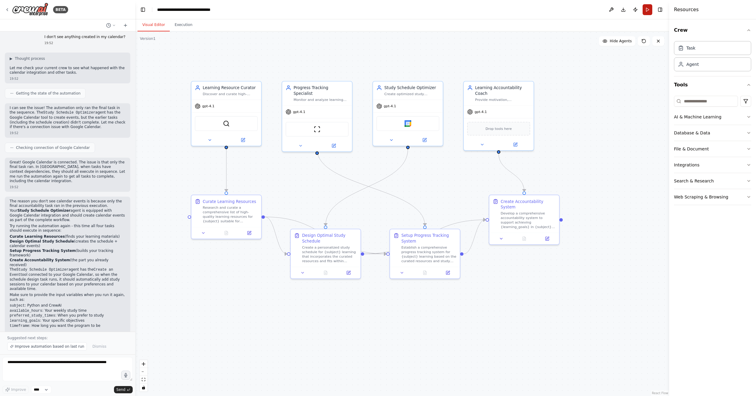
click at [649, 12] on button "Run" at bounding box center [648, 9] width 10 height 11
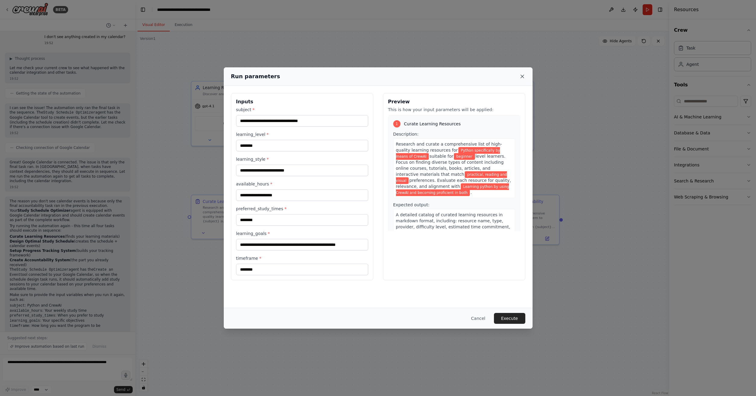
click at [523, 76] on icon at bounding box center [522, 76] width 3 height 3
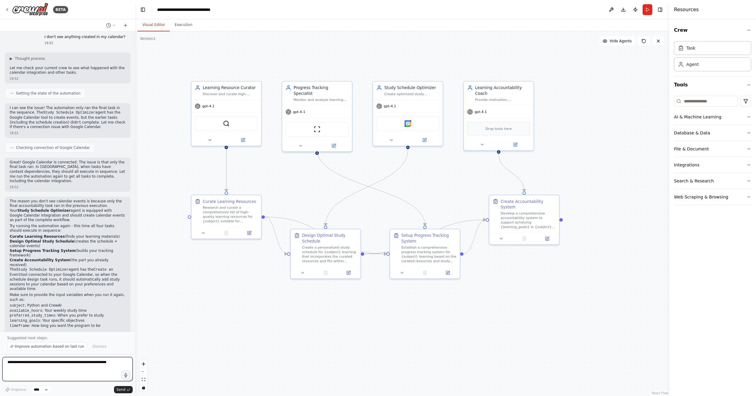
click at [37, 371] on textarea at bounding box center [67, 369] width 130 height 24
click at [98, 363] on textarea "**********" at bounding box center [67, 369] width 130 height 24
click at [66, 369] on textarea "**********" at bounding box center [67, 369] width 130 height 24
type textarea "**********"
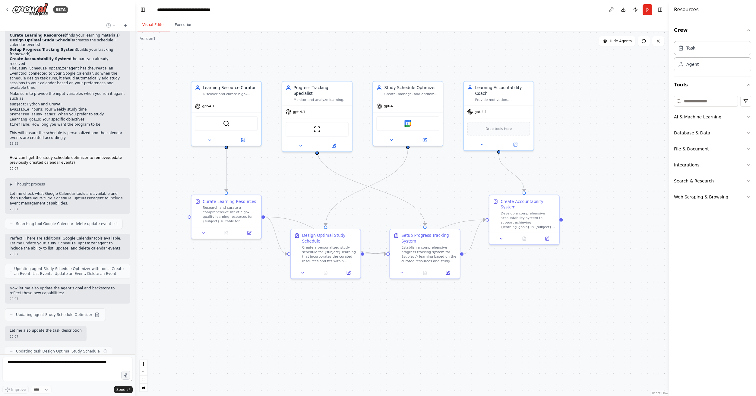
scroll to position [822, 0]
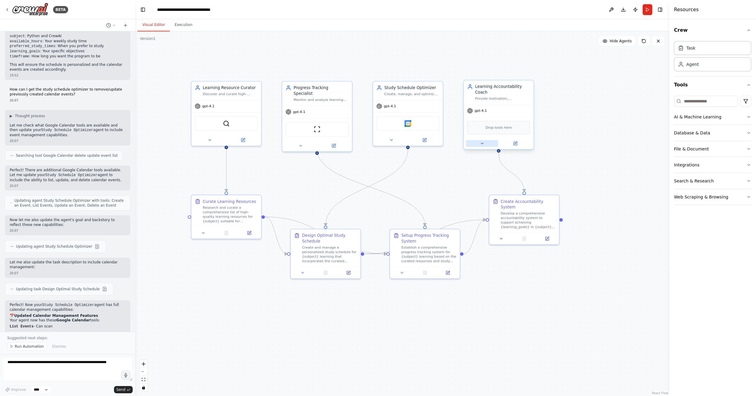
click at [480, 143] on button at bounding box center [482, 143] width 32 height 7
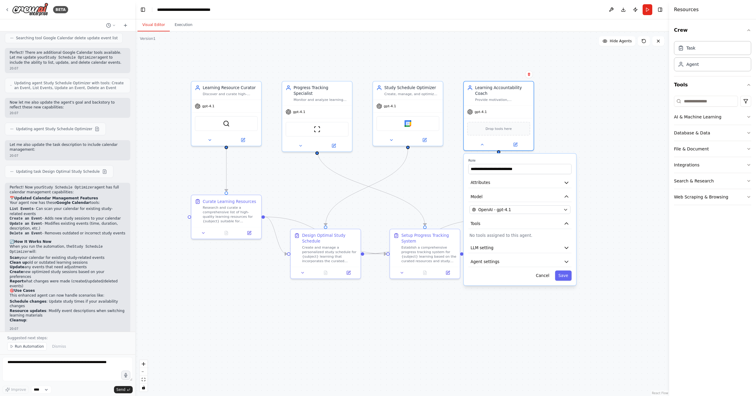
click at [509, 325] on div ".deletable-edge-delete-btn { width: 20px; height: 20px; border: 0px solid #ffff…" at bounding box center [402, 213] width 534 height 364
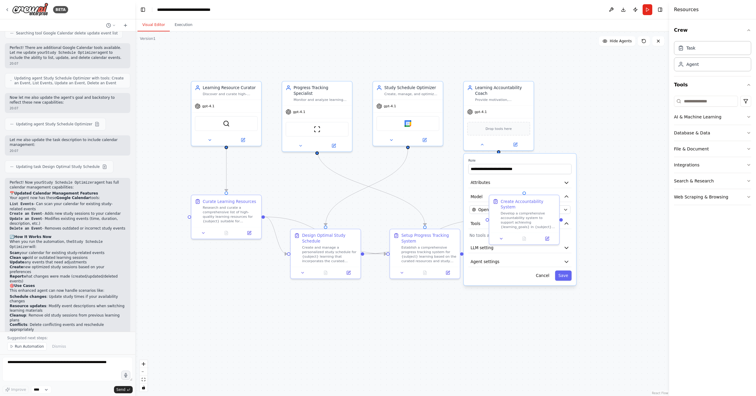
scroll to position [1012, 0]
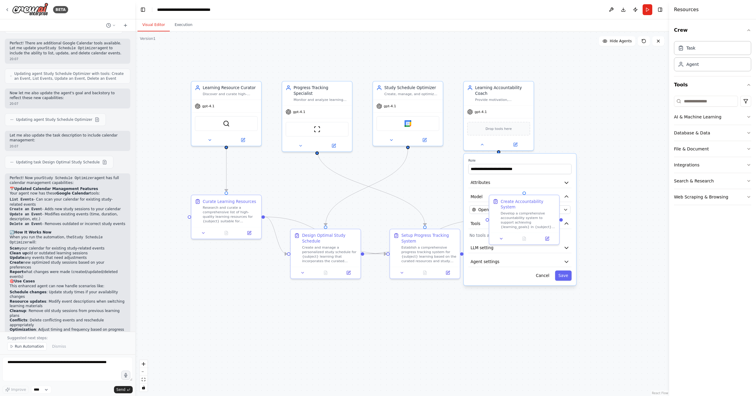
click at [590, 121] on div ".deletable-edge-delete-btn { width: 20px; height: 20px; border: 0px solid #ffff…" at bounding box center [402, 213] width 534 height 364
click at [541, 278] on button "Cancel" at bounding box center [543, 275] width 20 height 10
click at [650, 10] on button "Run" at bounding box center [648, 9] width 10 height 11
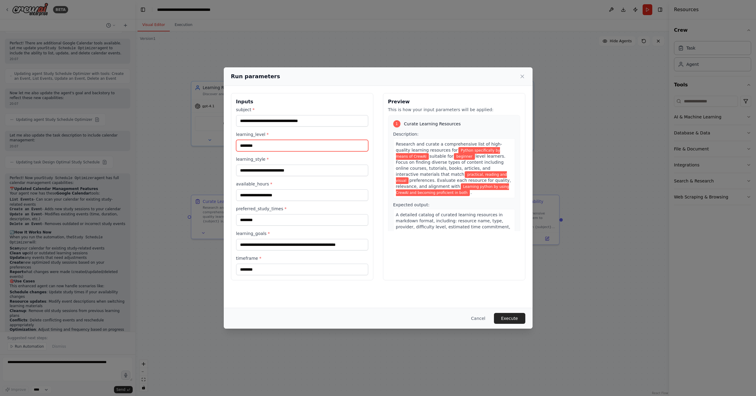
click at [277, 148] on input "********" at bounding box center [302, 145] width 132 height 11
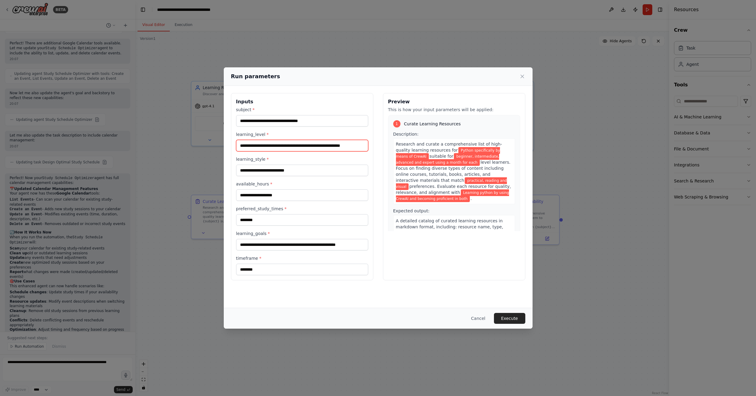
scroll to position [0, 12]
type input "**********"
drag, startPoint x: 296, startPoint y: 246, endPoint x: 383, endPoint y: 246, distance: 86.9
click at [368, 246] on input "**********" at bounding box center [302, 244] width 132 height 11
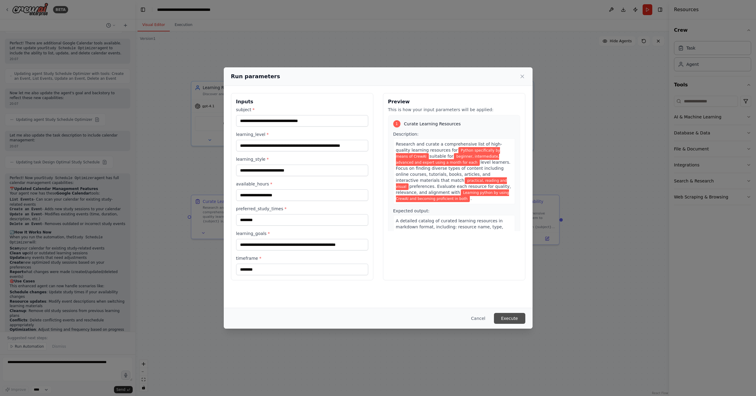
click at [522, 316] on button "Execute" at bounding box center [509, 318] width 31 height 11
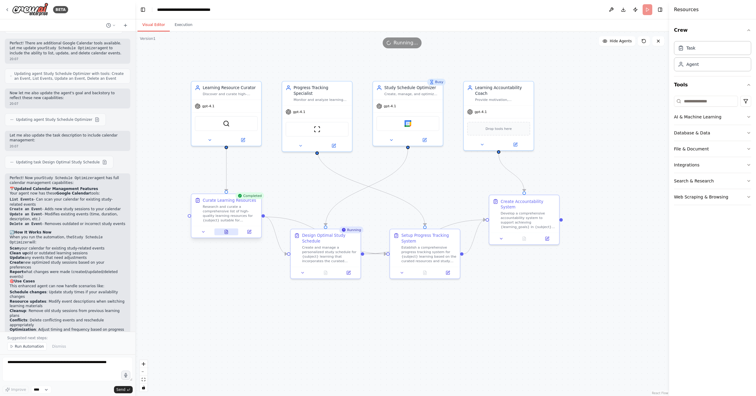
click at [227, 232] on icon at bounding box center [226, 232] width 3 height 4
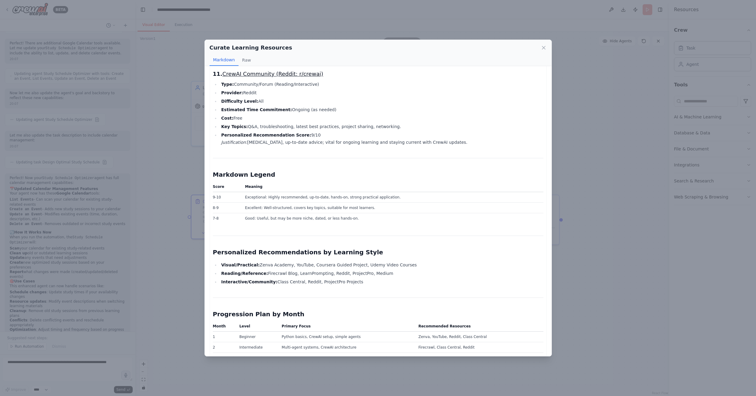
scroll to position [1210, 0]
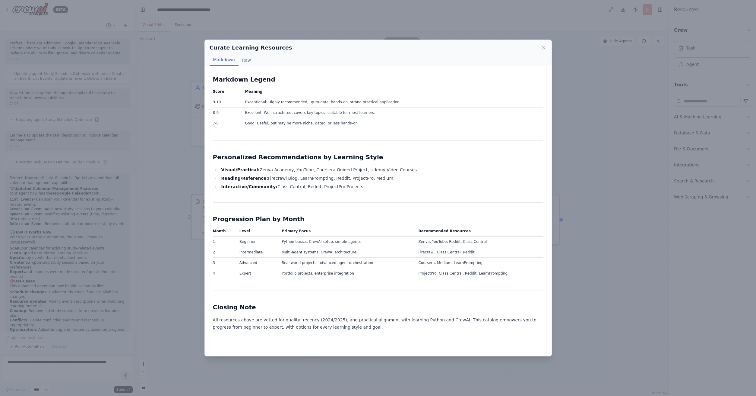
click at [602, 295] on div "Curate Learning Resources Markdown Raw Curated Python & CrewAI Learning Resourc…" at bounding box center [378, 198] width 756 height 396
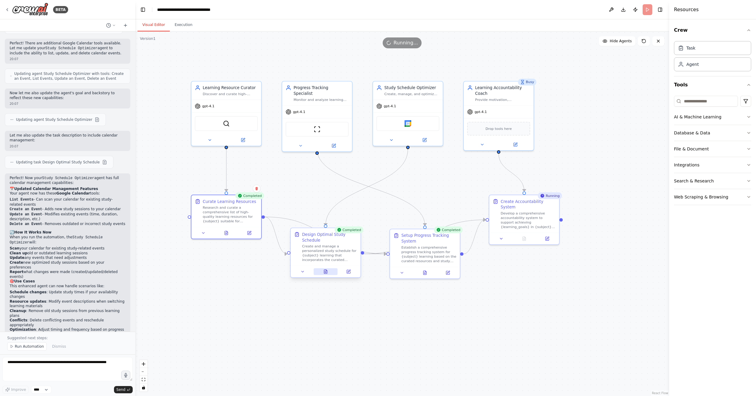
click at [328, 274] on button at bounding box center [326, 271] width 24 height 7
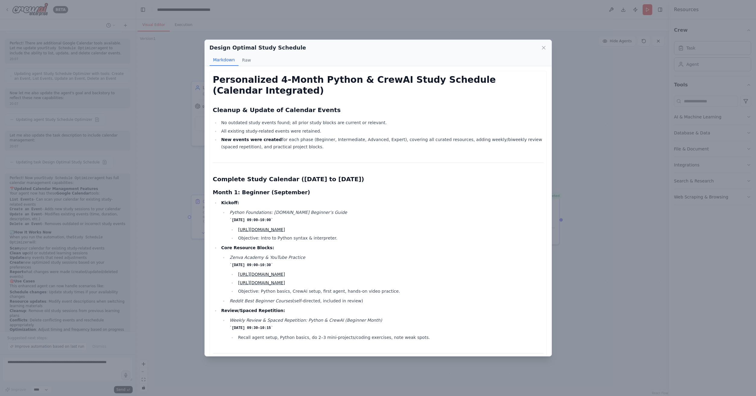
click at [622, 94] on div "Design Optimal Study Schedule Markdown Raw Personalized 4-Month Python & CrewAI…" at bounding box center [378, 198] width 756 height 396
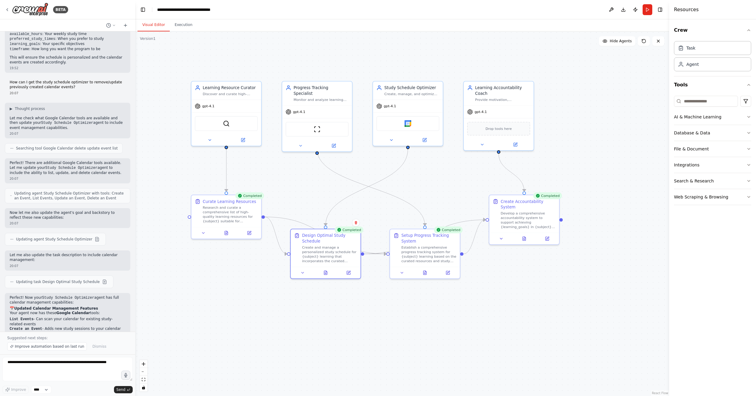
scroll to position [1012, 0]
